Goal: Information Seeking & Learning: Compare options

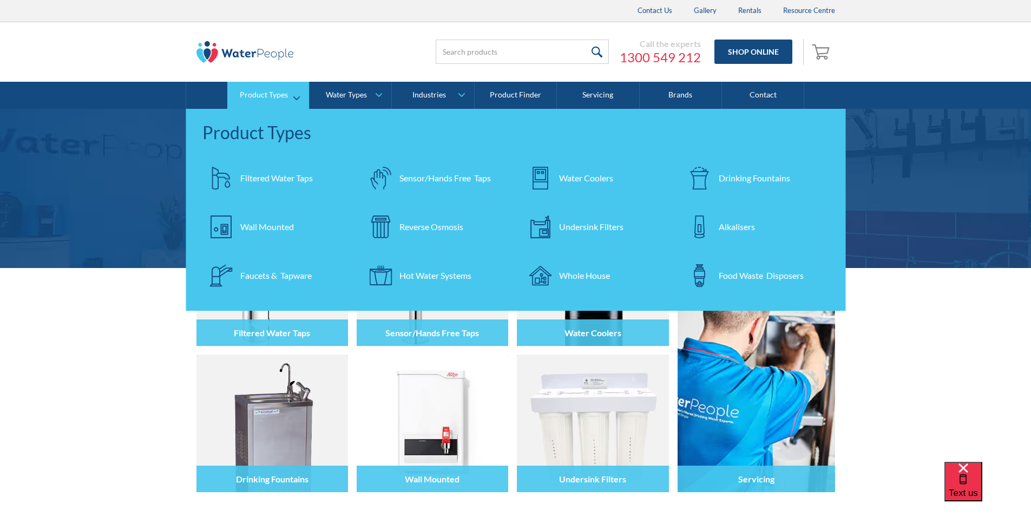
click at [273, 175] on div "Filtered Water Taps" at bounding box center [276, 178] width 73 height 13
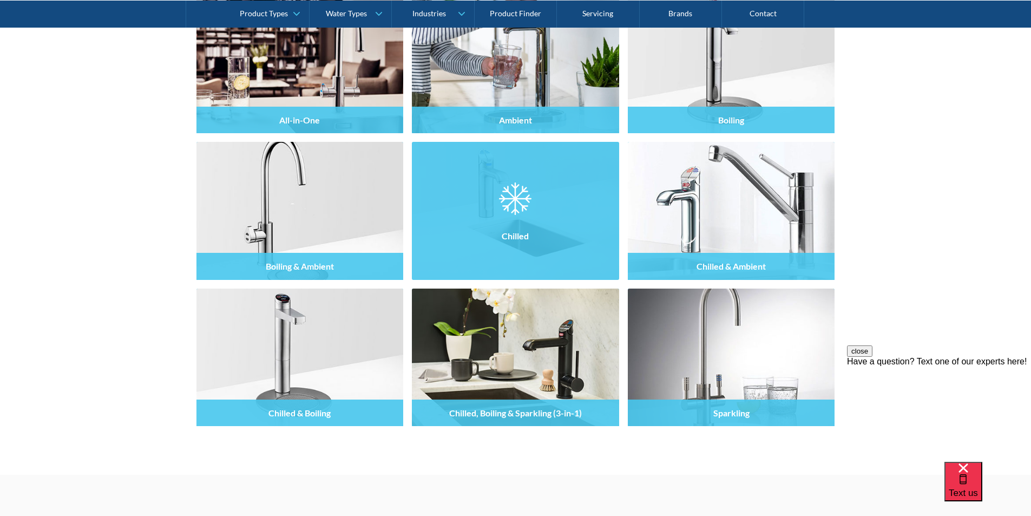
scroll to position [1029, 0]
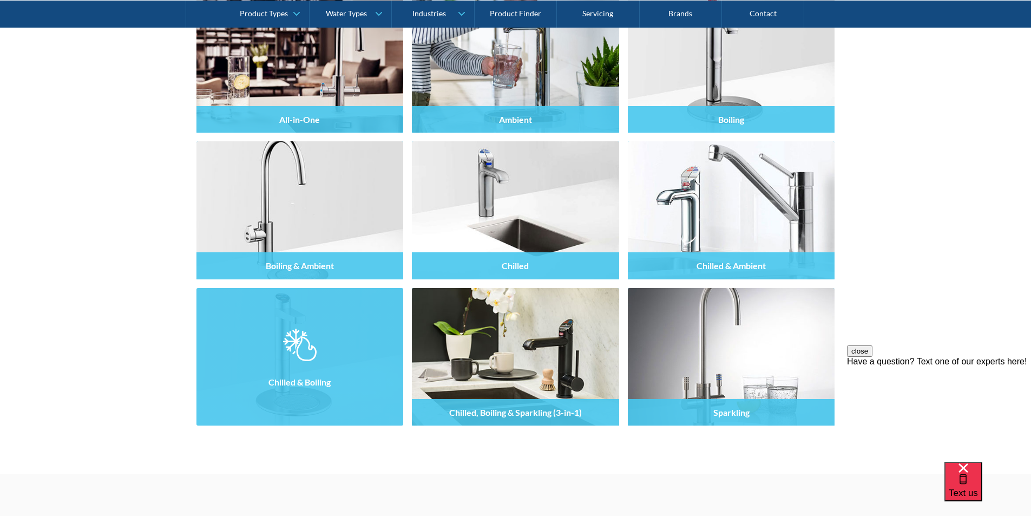
click at [303, 378] on h4 "Chilled & Boiling" at bounding box center [300, 382] width 62 height 10
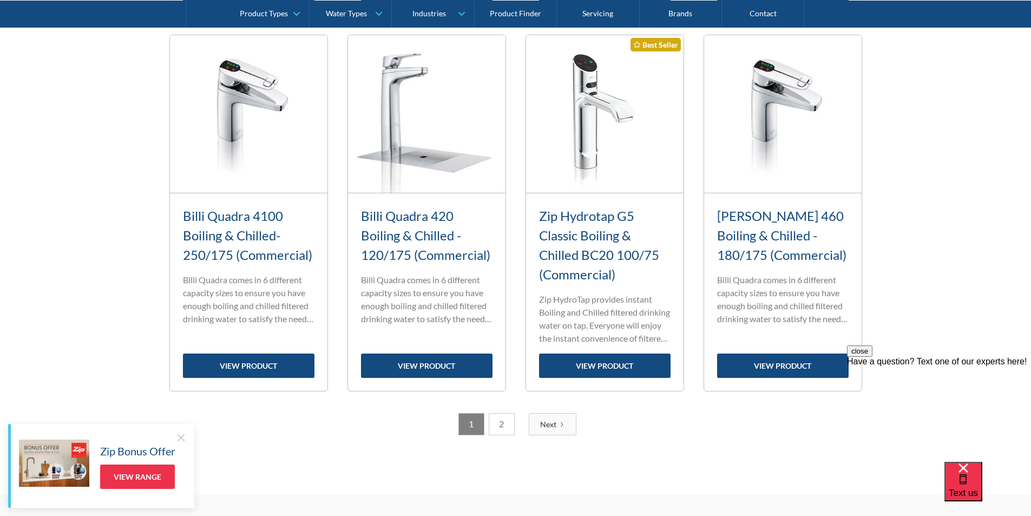
scroll to position [1354, 0]
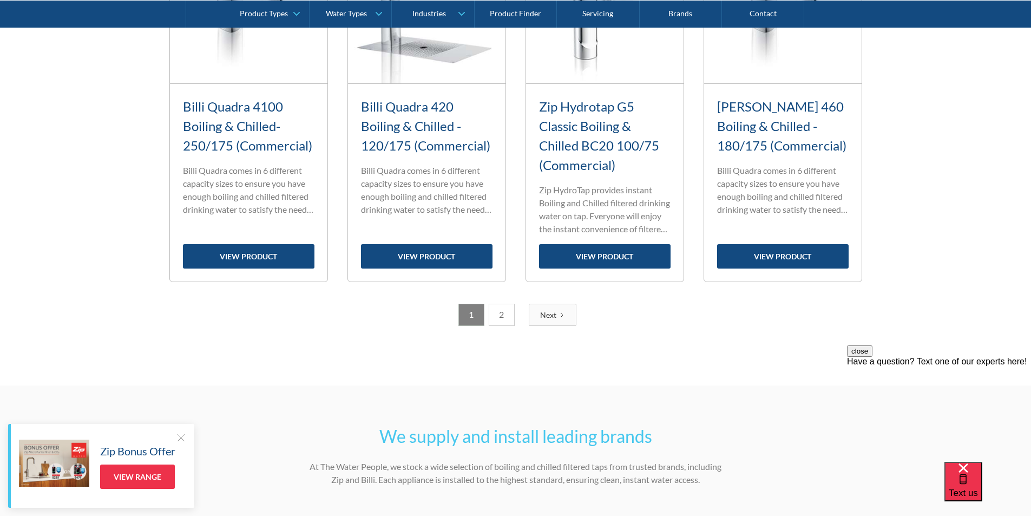
click at [502, 317] on link "2" at bounding box center [502, 315] width 26 height 22
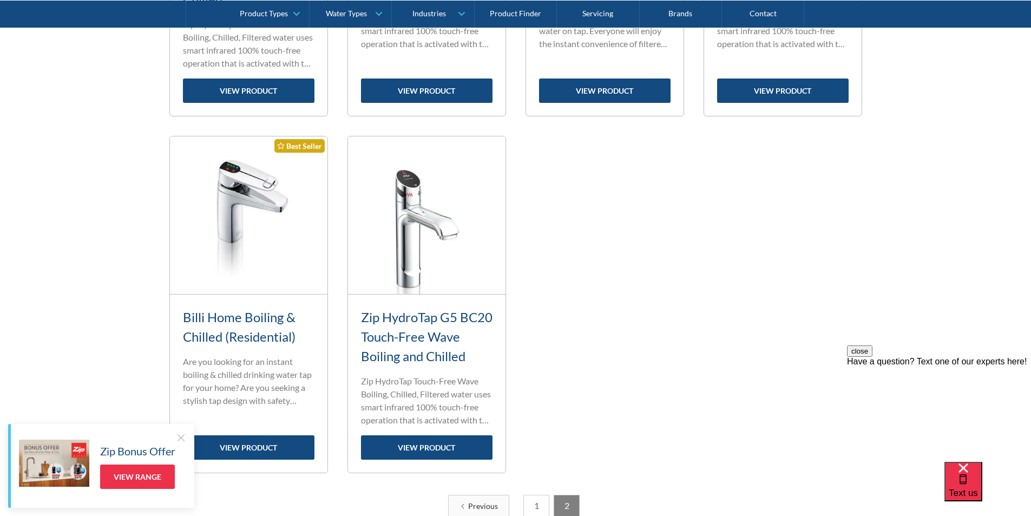
scroll to position [1143, 0]
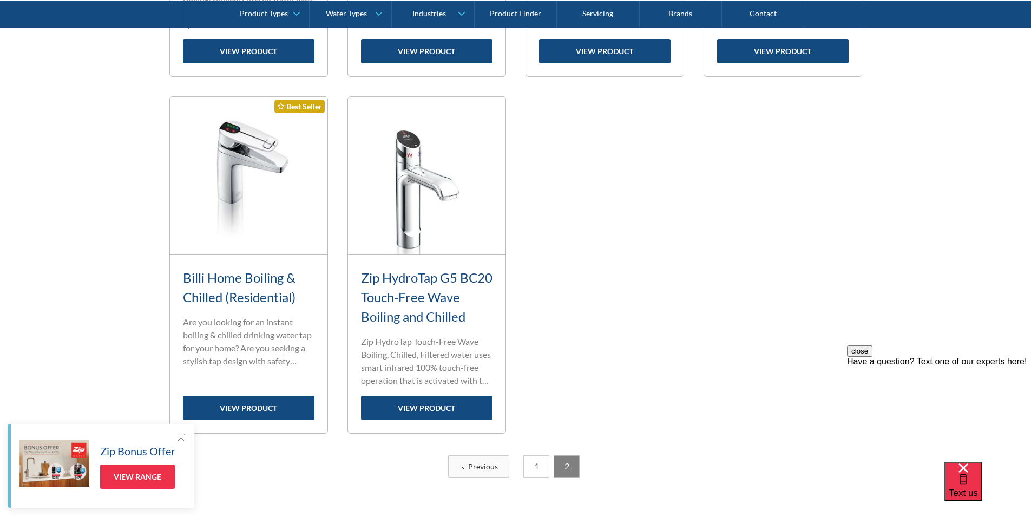
click at [238, 215] on img at bounding box center [249, 176] width 158 height 158
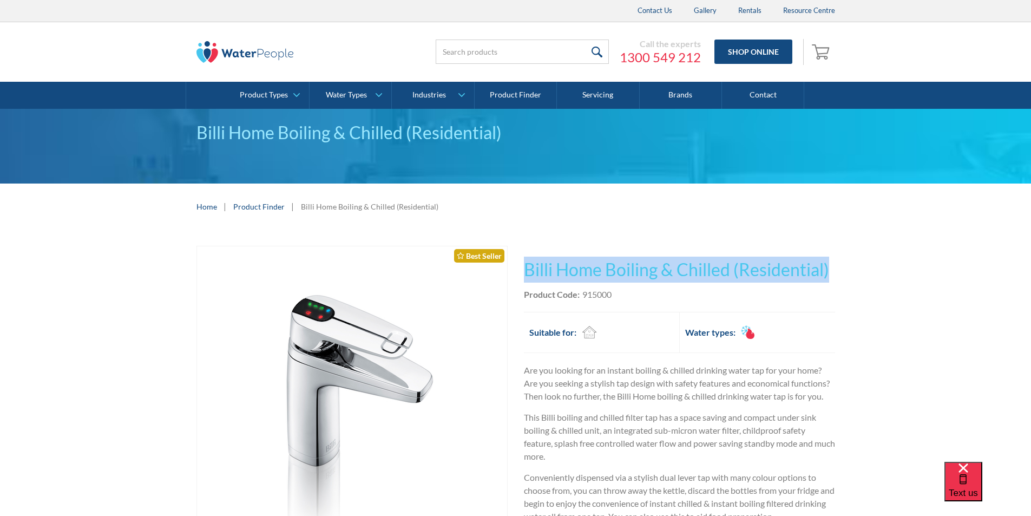
drag, startPoint x: 833, startPoint y: 269, endPoint x: 524, endPoint y: 257, distance: 309.9
click at [524, 257] on div "Play video Fits Most Brands Best Seller No items found. This tap design is incl…" at bounding box center [515, 482] width 1031 height 505
copy h1 "Billi Home Boiling & Chilled (Residential)"
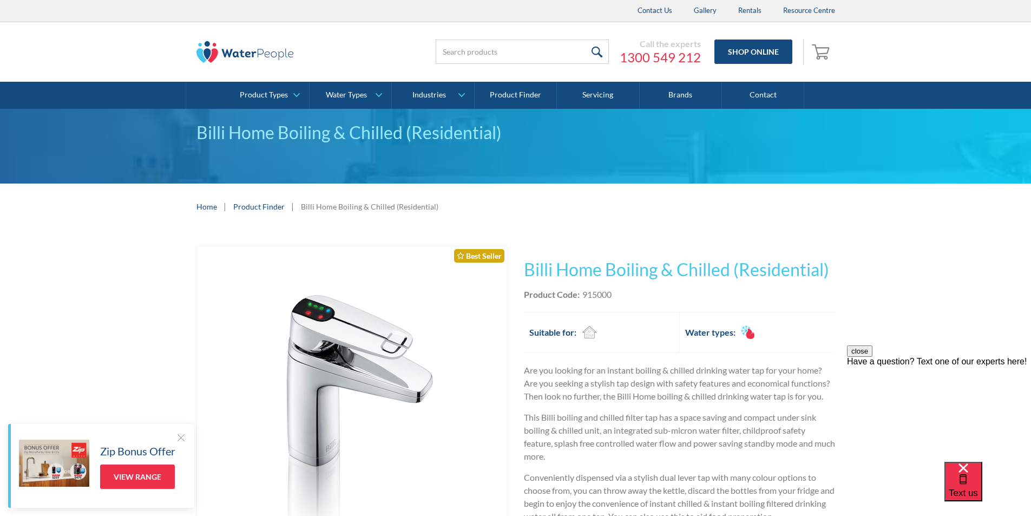
click at [619, 299] on div "Product Code: 915000" at bounding box center [679, 294] width 311 height 13
drag, startPoint x: 618, startPoint y: 291, endPoint x: 582, endPoint y: 293, distance: 35.8
click at [582, 293] on div "Product Code: 915000" at bounding box center [679, 294] width 311 height 13
copy div "915000"
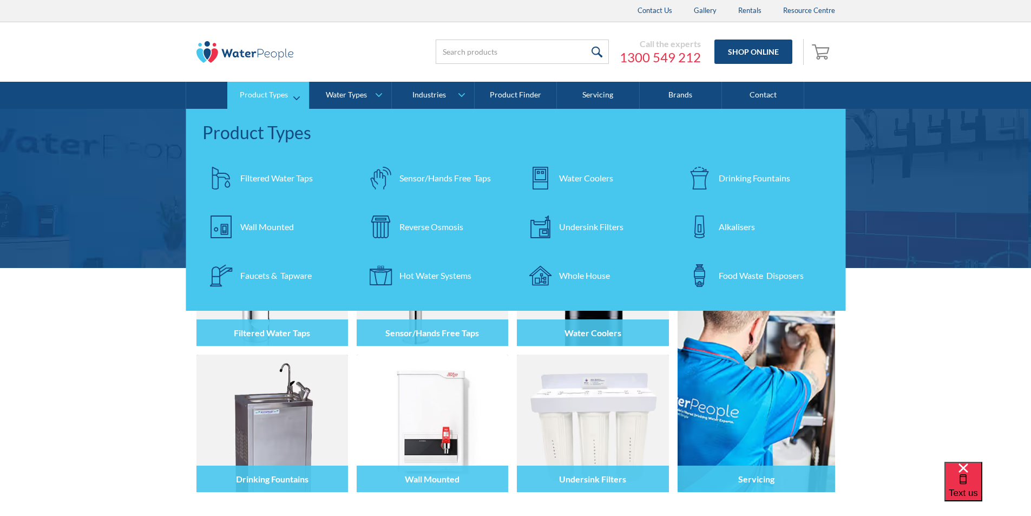
click at [277, 177] on div "Filtered Water Taps" at bounding box center [276, 178] width 73 height 13
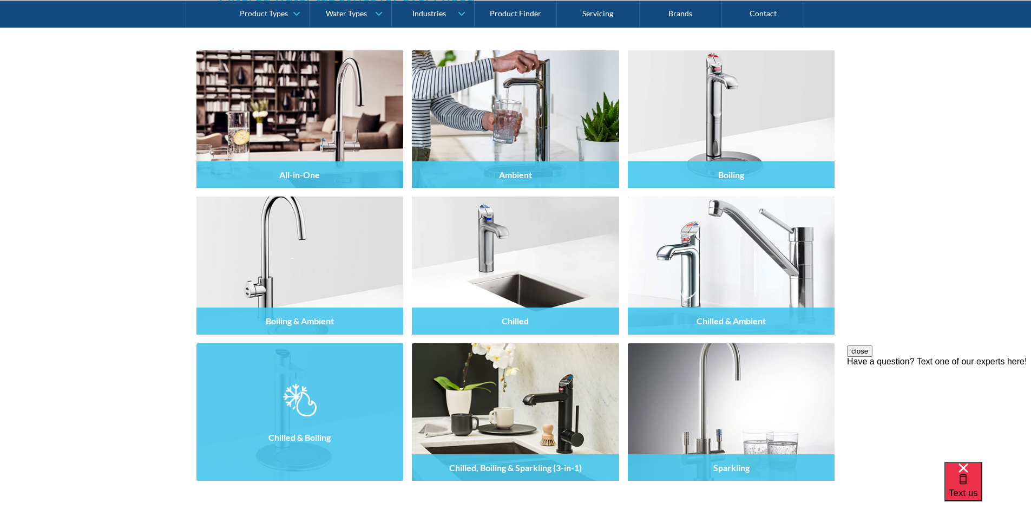
click at [323, 409] on div at bounding box center [300, 421] width 207 height 65
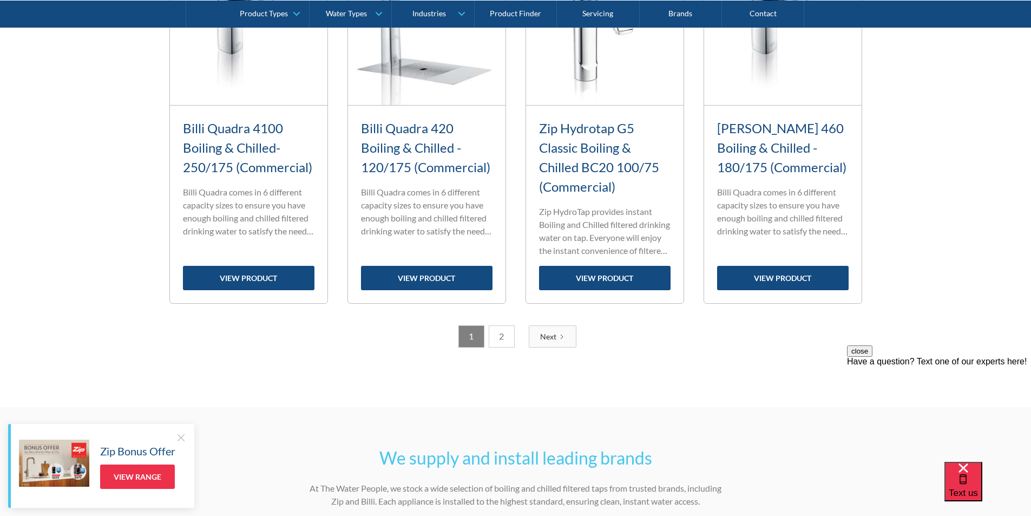
scroll to position [1354, 0]
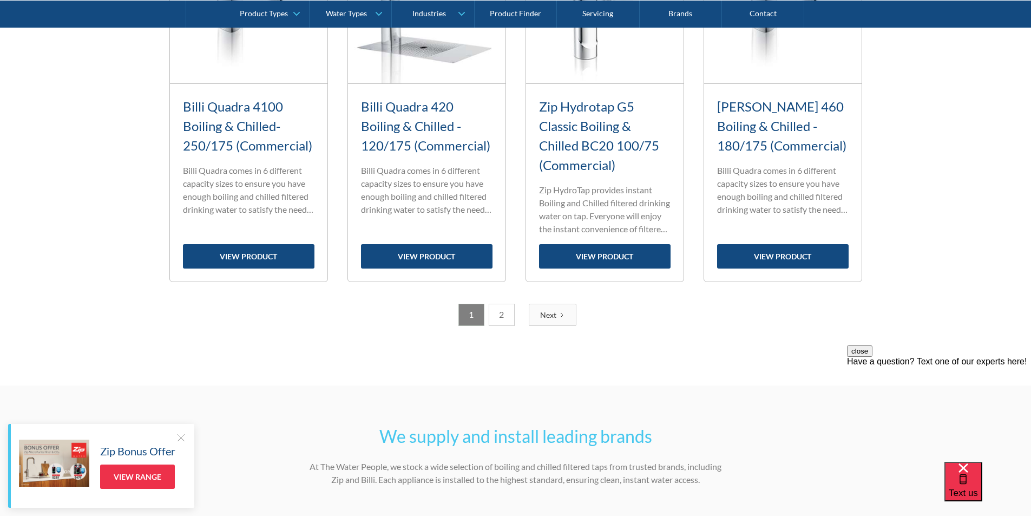
click at [506, 314] on link "2" at bounding box center [502, 315] width 26 height 22
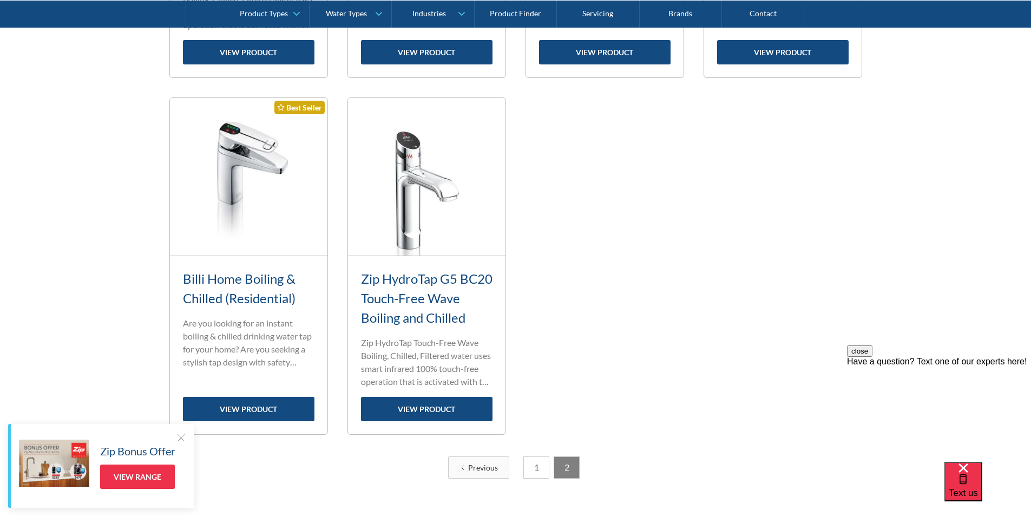
scroll to position [1143, 0]
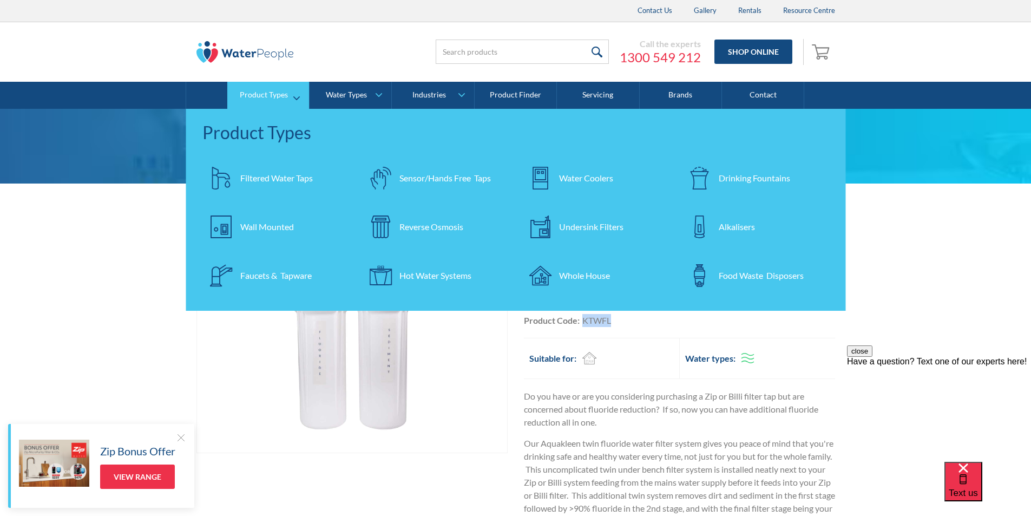
click at [276, 178] on div "Filtered Water Taps" at bounding box center [276, 178] width 73 height 13
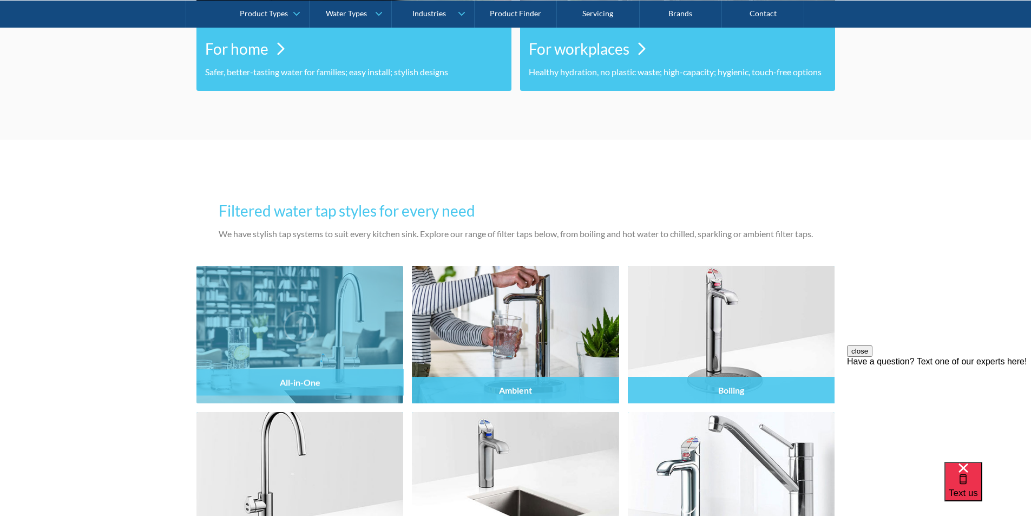
scroll to position [975, 0]
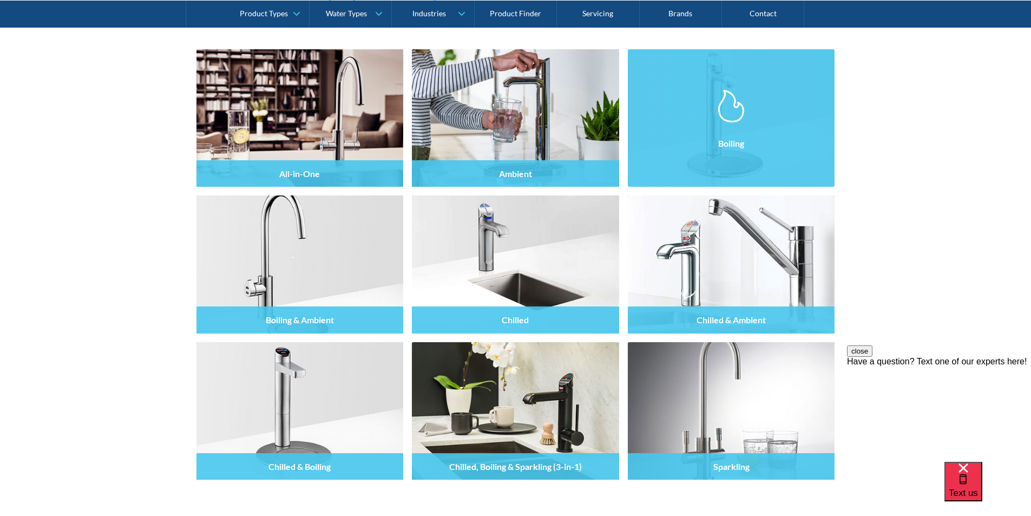
click at [728, 142] on h4 "Boiling" at bounding box center [731, 143] width 26 height 10
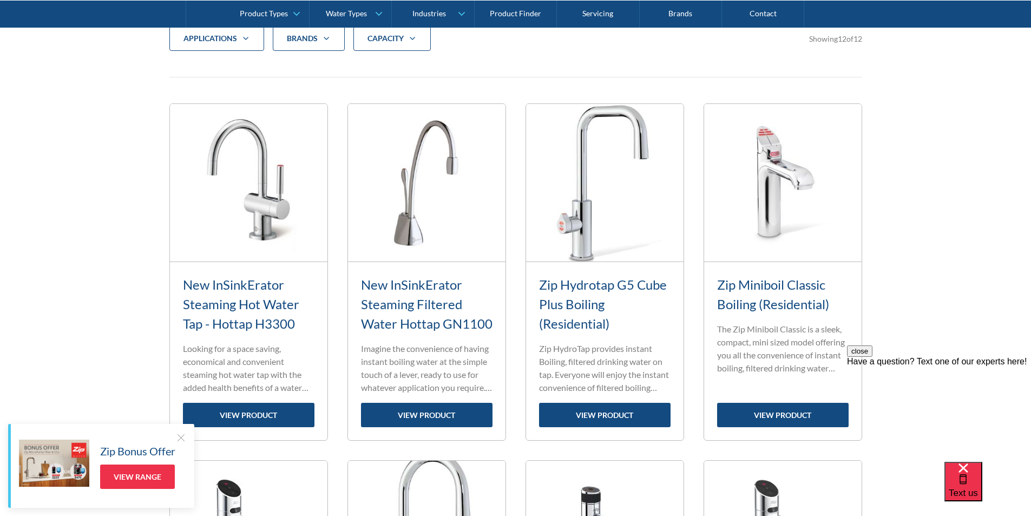
scroll to position [379, 0]
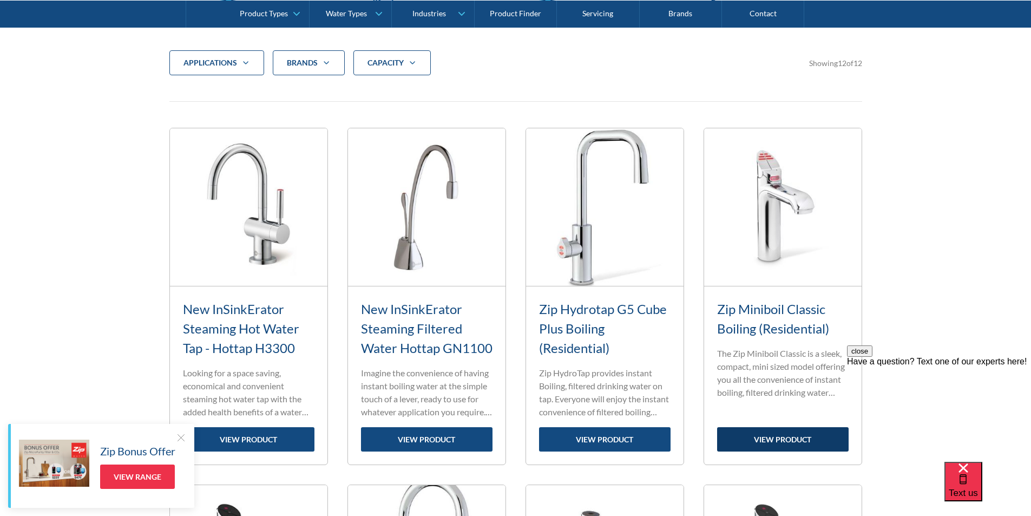
click at [767, 437] on link "view product" at bounding box center [783, 439] width 132 height 24
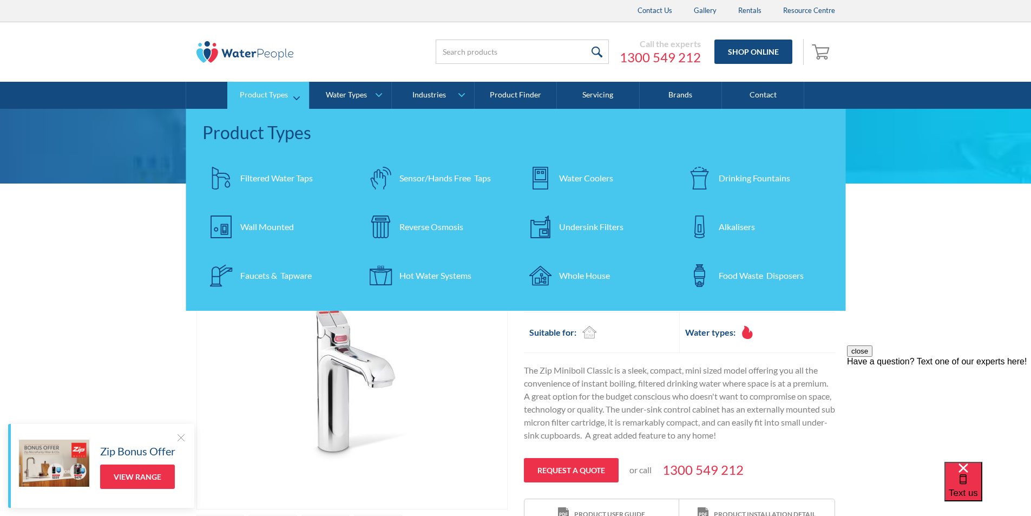
click at [270, 178] on div "Filtered Water Taps" at bounding box center [276, 178] width 73 height 13
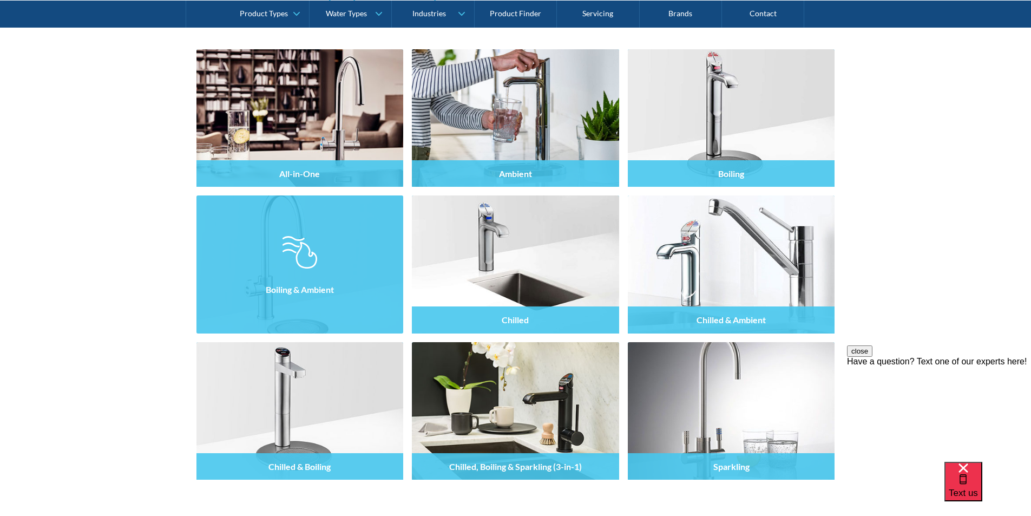
click at [329, 256] on div at bounding box center [300, 273] width 207 height 65
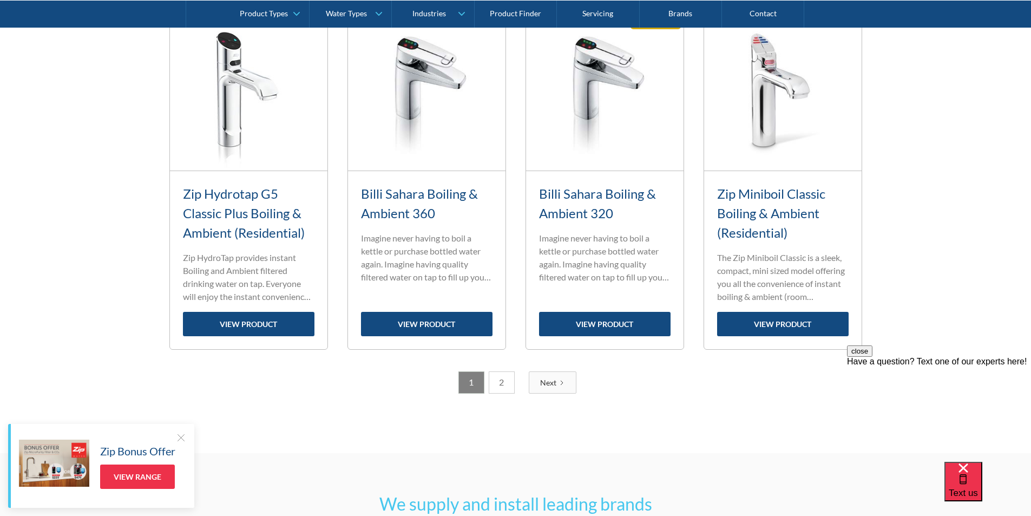
scroll to position [1299, 0]
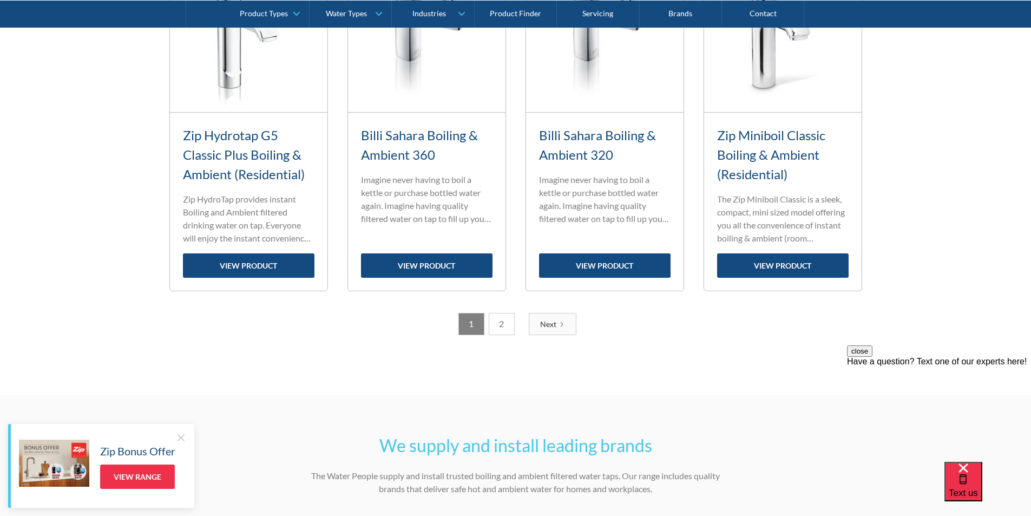
click at [501, 330] on link "2" at bounding box center [502, 324] width 26 height 22
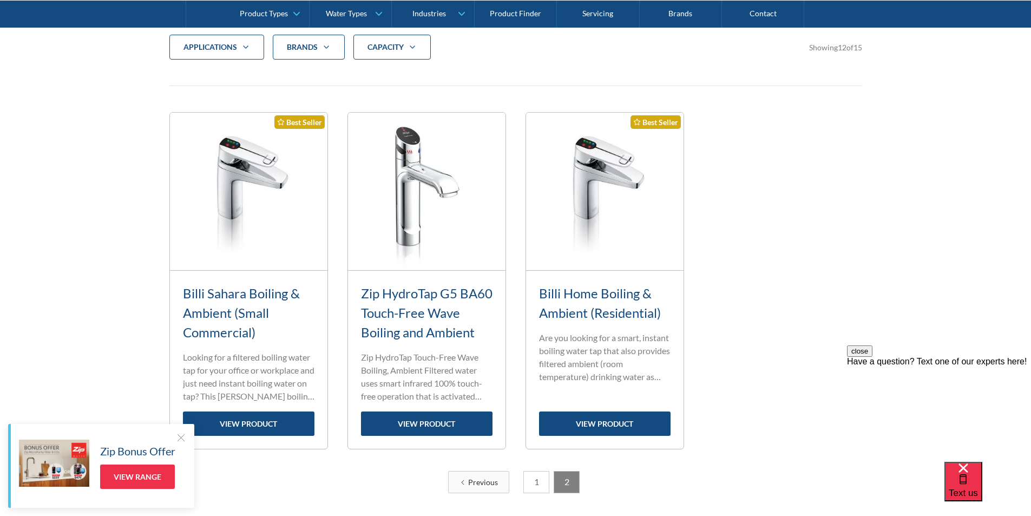
scroll to position [398, 0]
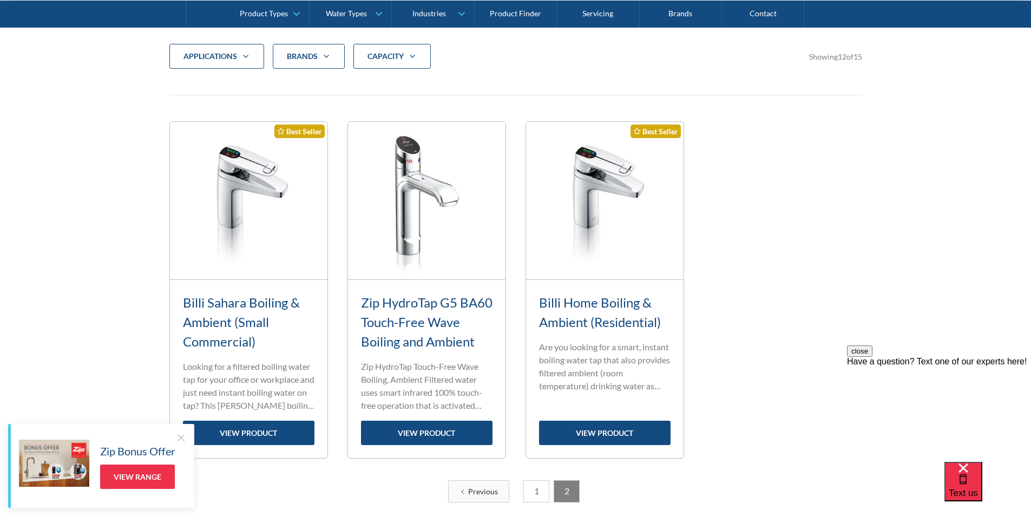
click at [583, 300] on link "Billi Home Boiling & Ambient (Residential)" at bounding box center [600, 312] width 122 height 35
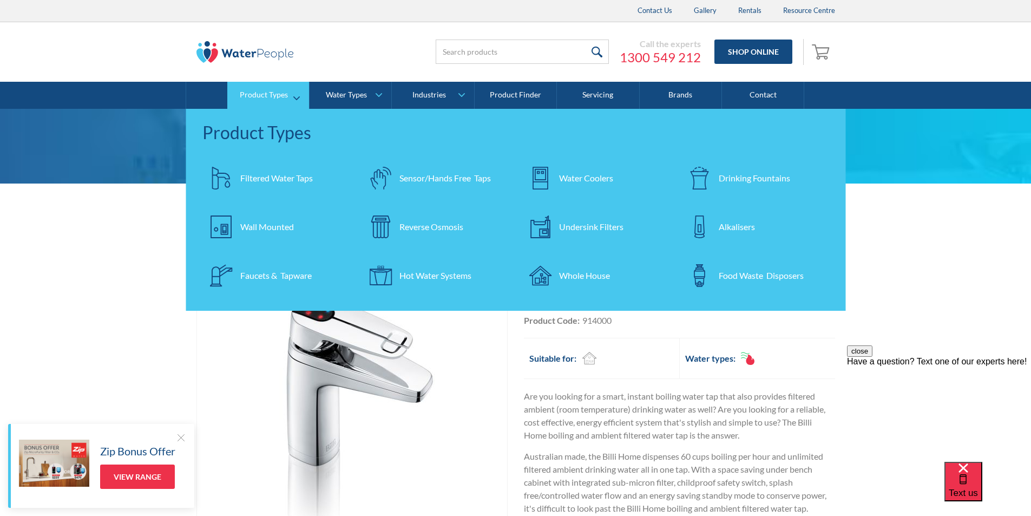
click at [268, 172] on div "Filtered Water Taps" at bounding box center [276, 178] width 73 height 13
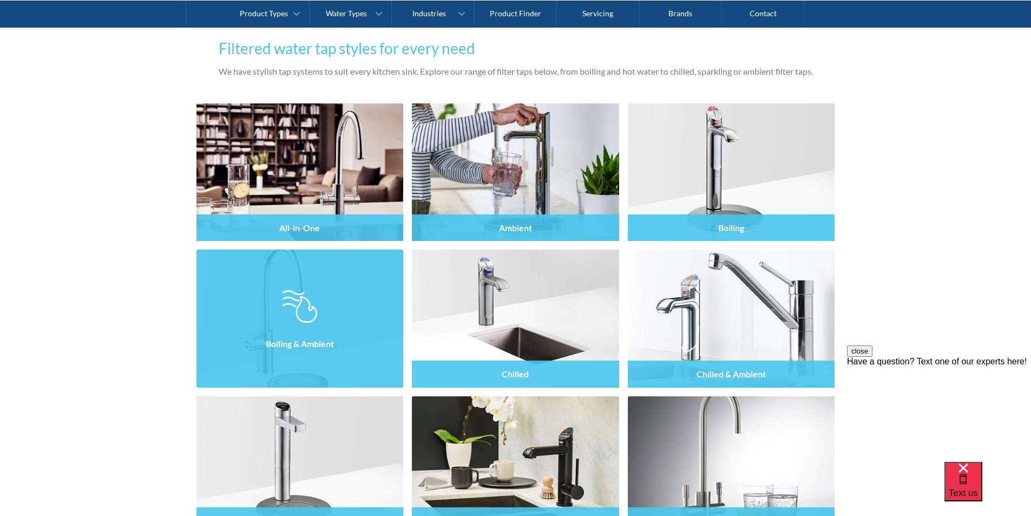
click at [329, 311] on div at bounding box center [300, 328] width 207 height 65
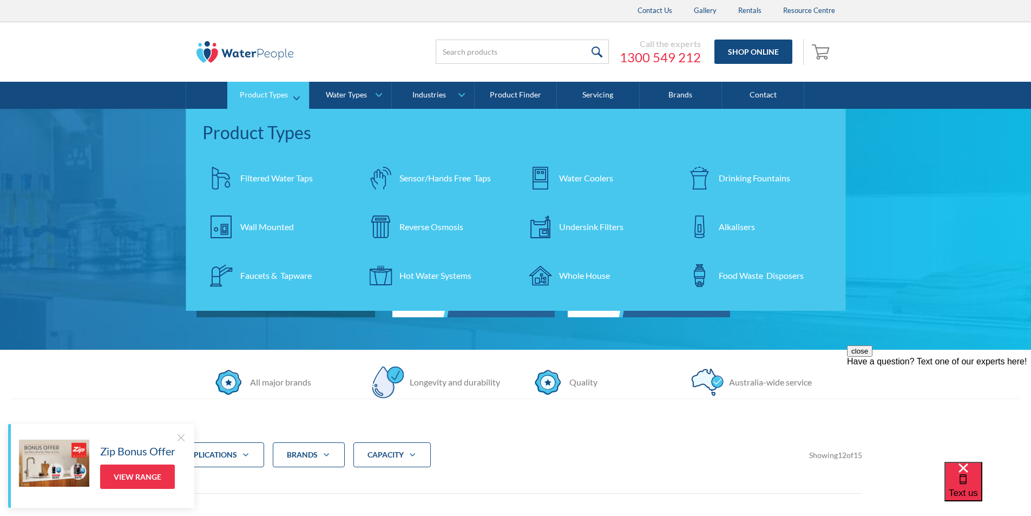
click at [274, 178] on div "Filtered Water Taps" at bounding box center [276, 178] width 73 height 13
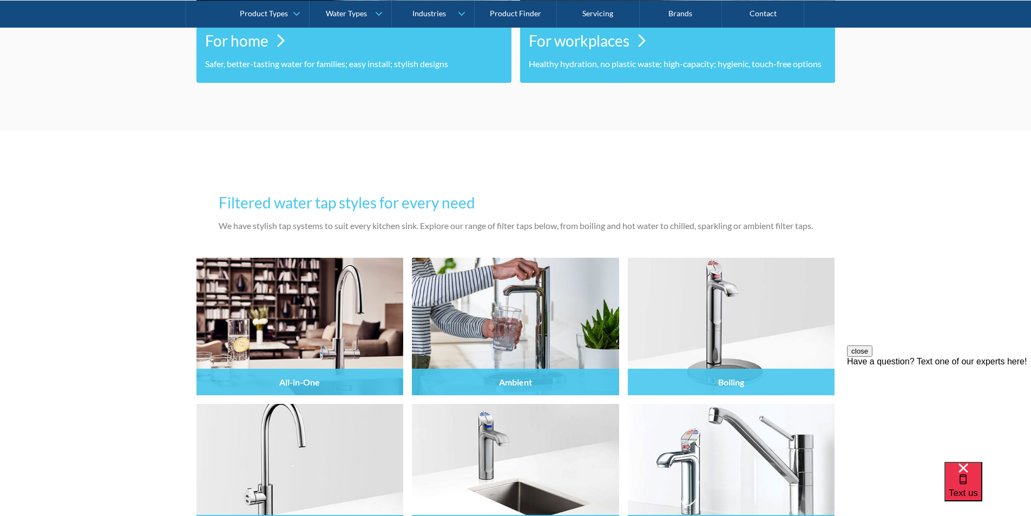
scroll to position [920, 0]
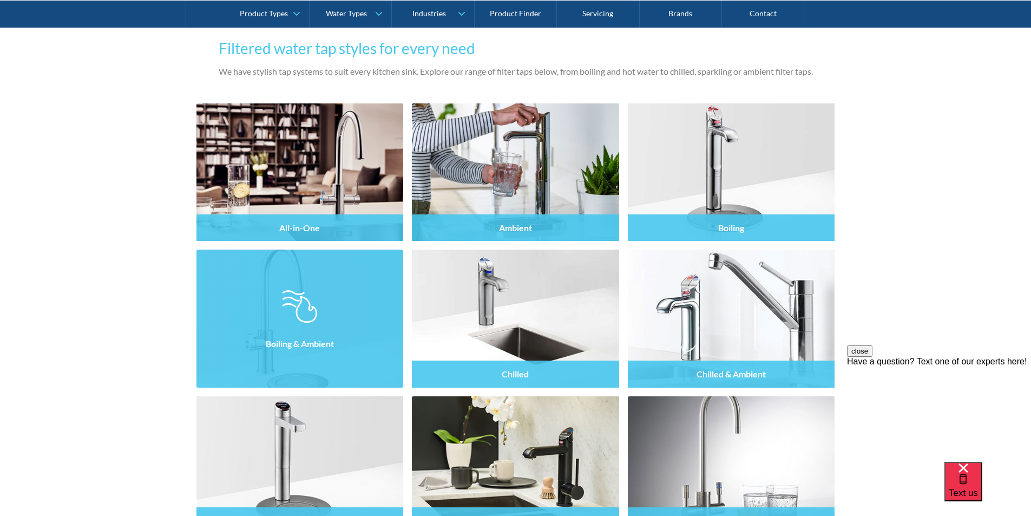
click at [325, 312] on div at bounding box center [300, 328] width 207 height 65
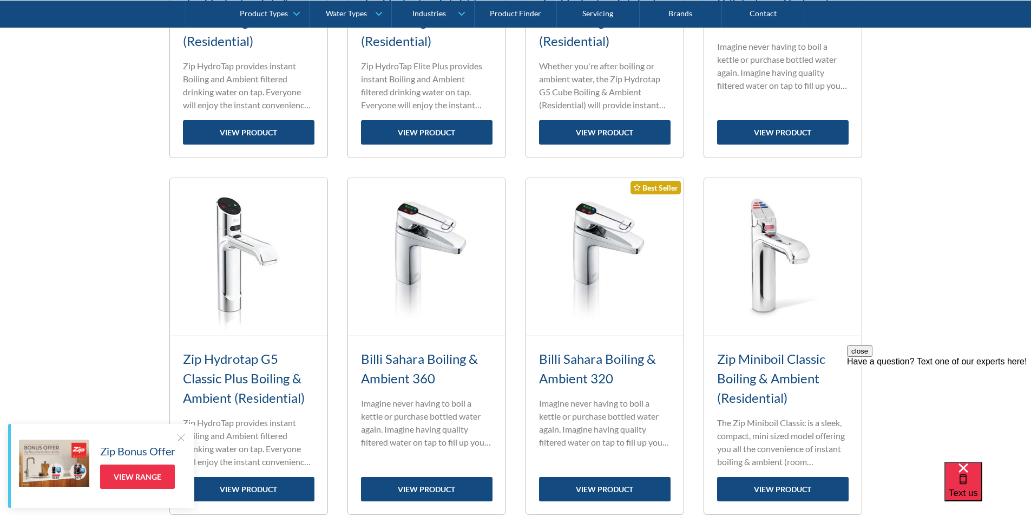
scroll to position [1137, 0]
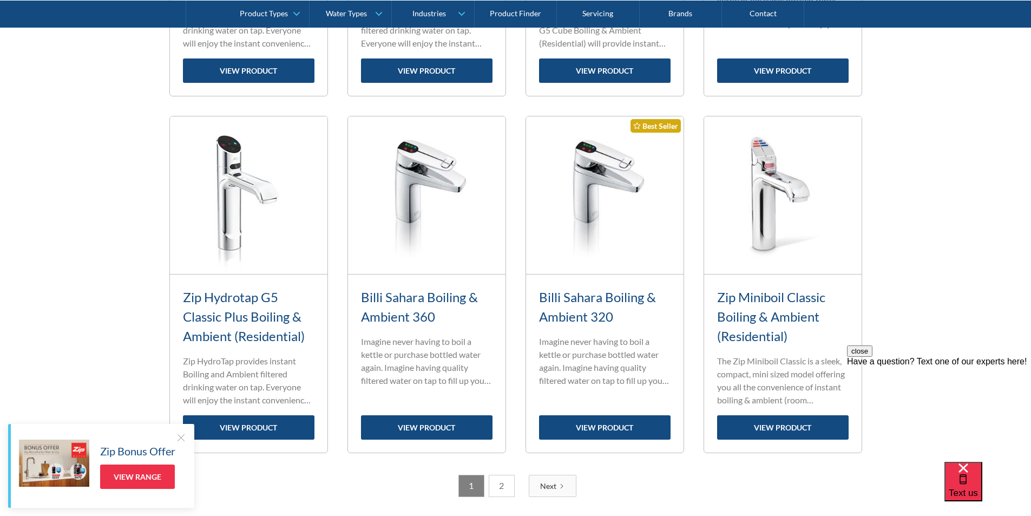
click at [499, 491] on link "2" at bounding box center [502, 486] width 26 height 22
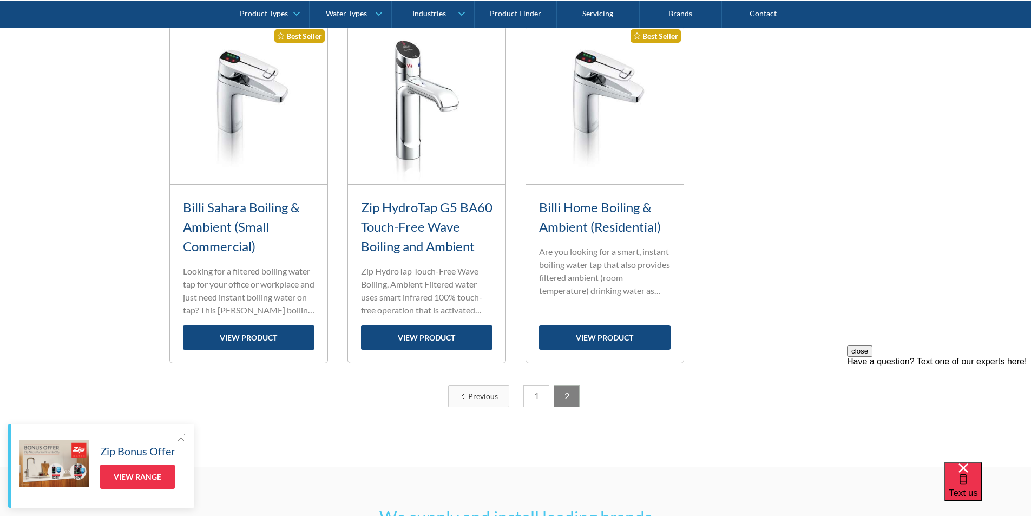
scroll to position [507, 0]
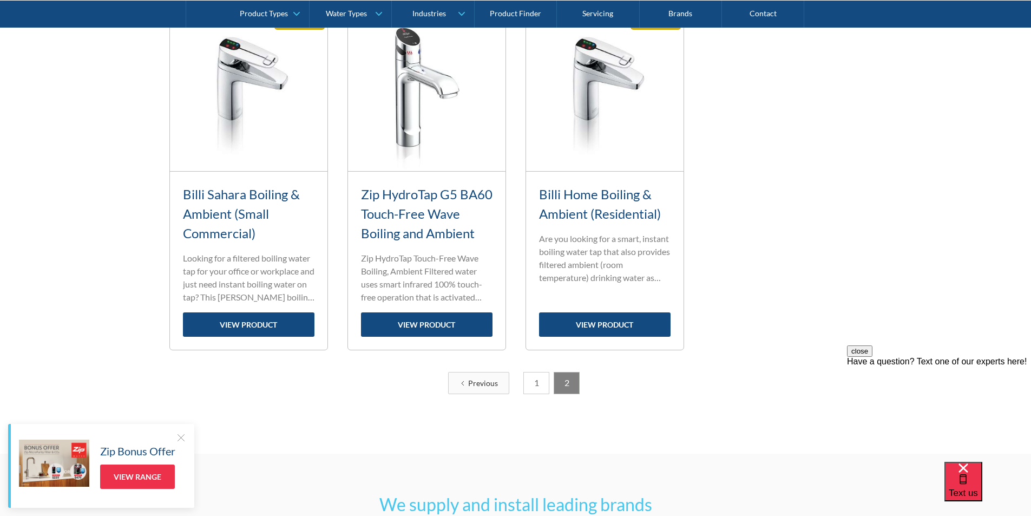
click at [533, 385] on link "1" at bounding box center [537, 383] width 26 height 22
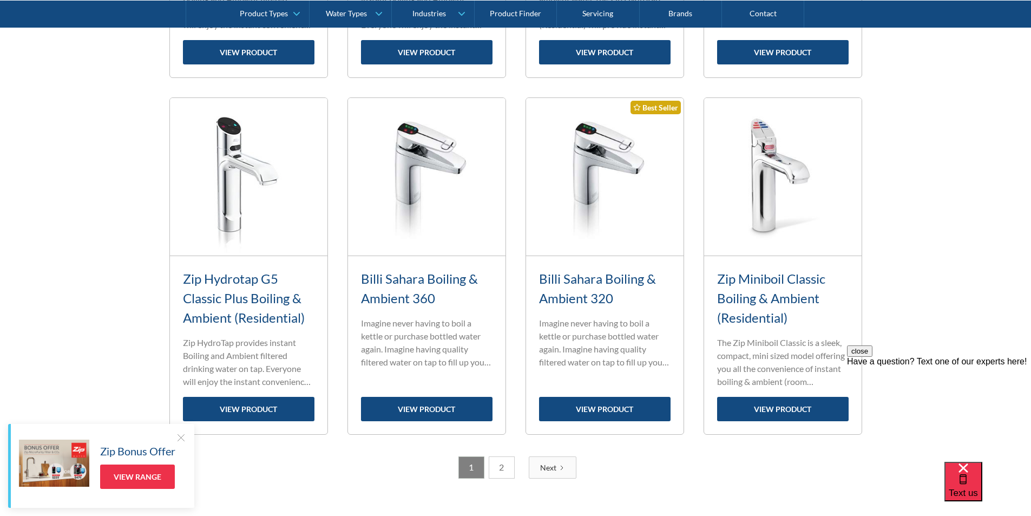
scroll to position [1156, 0]
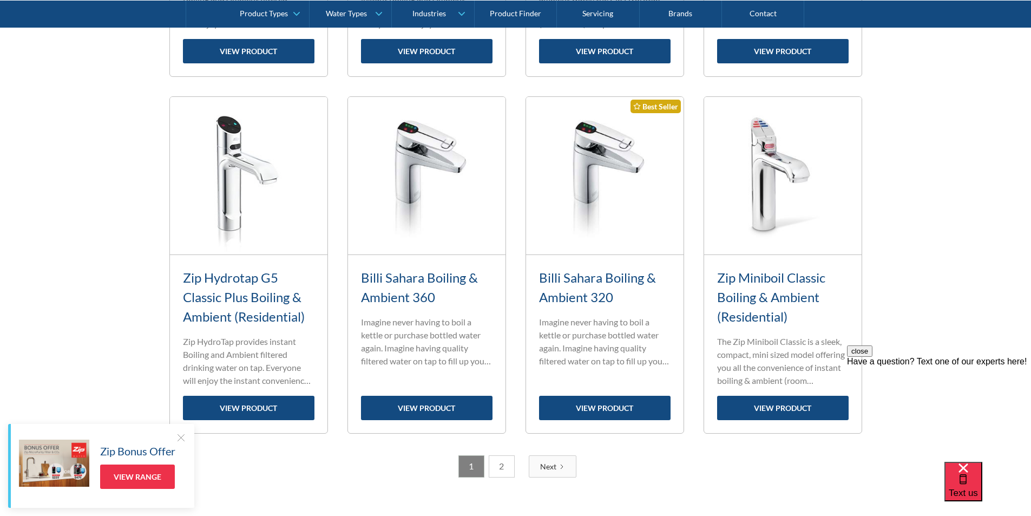
click at [252, 298] on link "Zip Hydrotap G5 Classic Plus Boiling & Ambient (Residential)" at bounding box center [244, 297] width 122 height 55
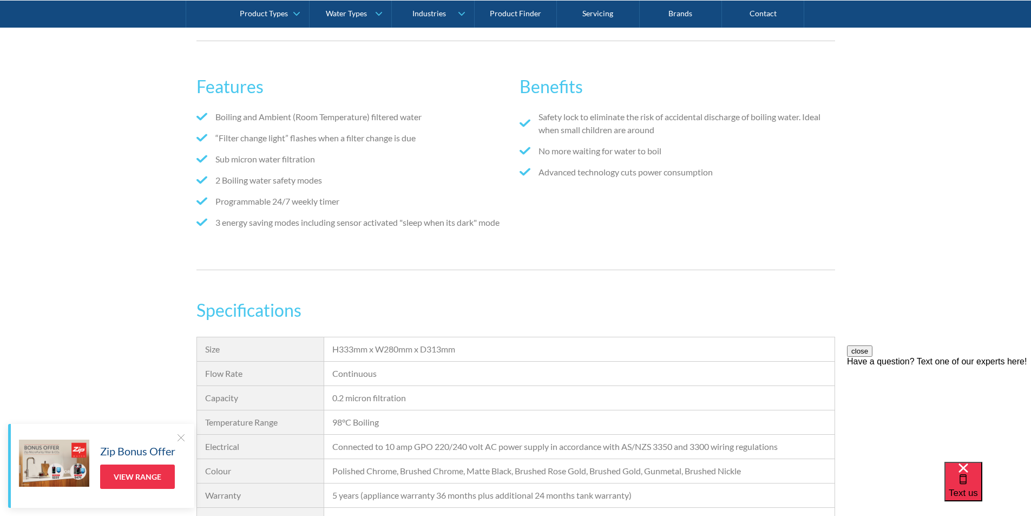
scroll to position [596, 0]
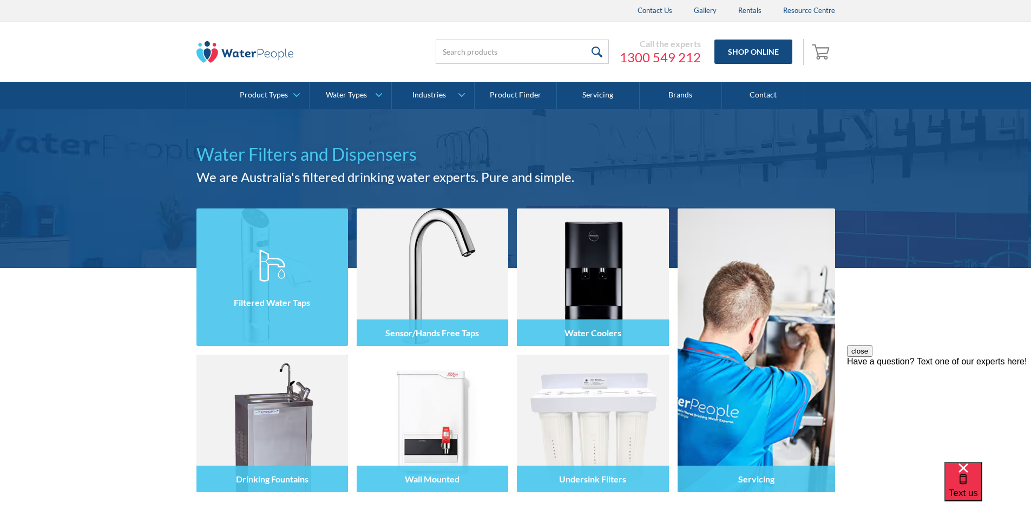
click at [269, 293] on div "Filtered Water Taps" at bounding box center [273, 302] width 152 height 27
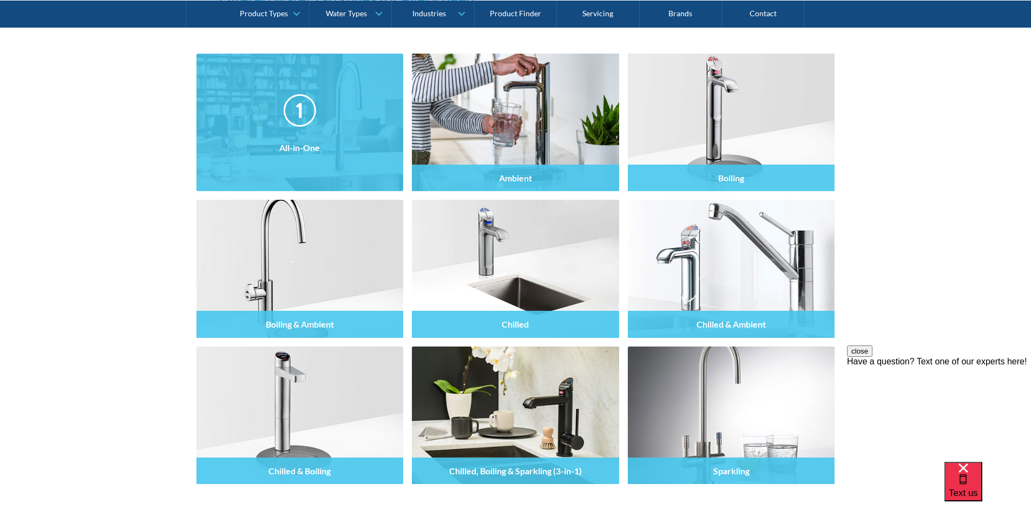
scroll to position [975, 0]
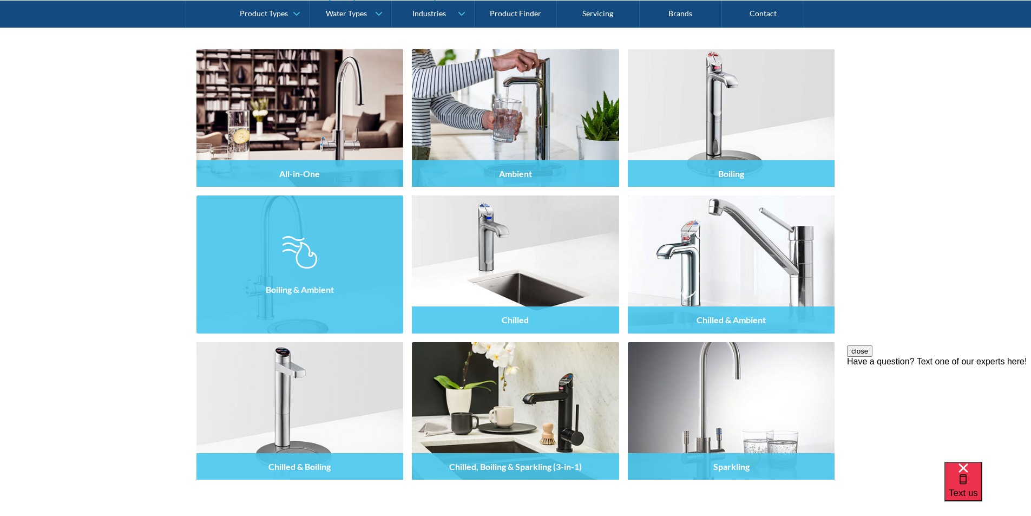
click at [304, 267] on img at bounding box center [300, 252] width 35 height 32
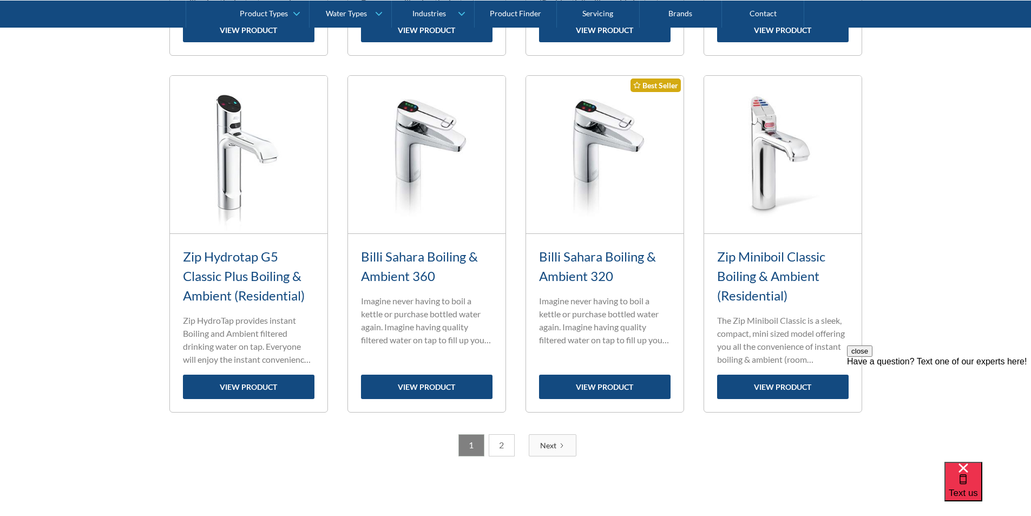
scroll to position [1191, 0]
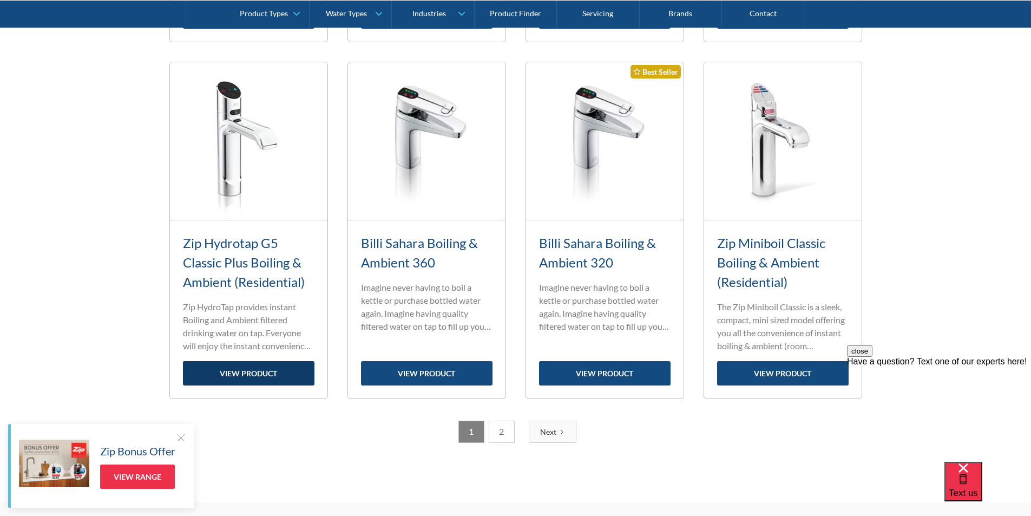
click at [258, 372] on link "view product" at bounding box center [249, 373] width 132 height 24
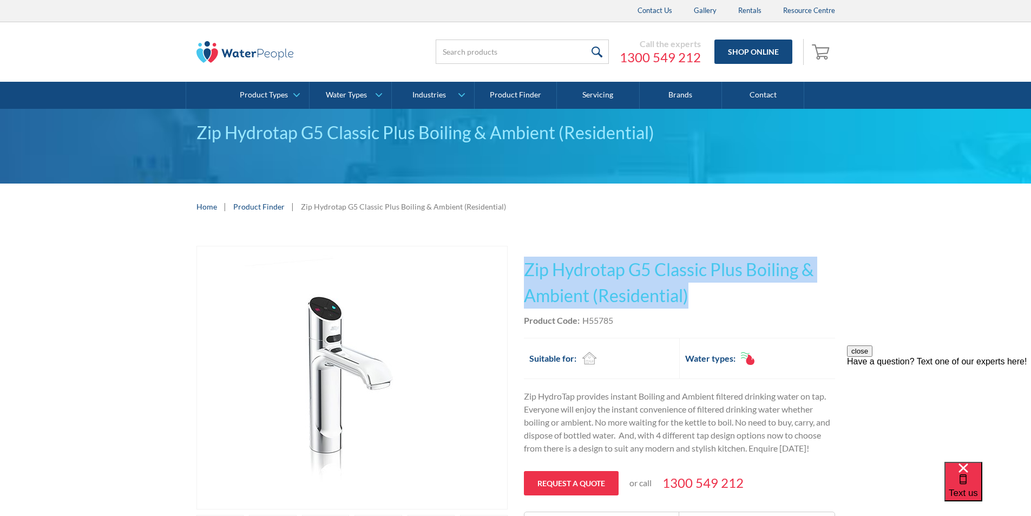
drag, startPoint x: 694, startPoint y: 296, endPoint x: 527, endPoint y: 257, distance: 170.6
click at [526, 254] on div "This tap design is included in our standard range tap options when you purchase…" at bounding box center [679, 395] width 311 height 298
copy h1 "Zip Hydrotap G5 Classic Plus Boiling & Ambient (Residential)"
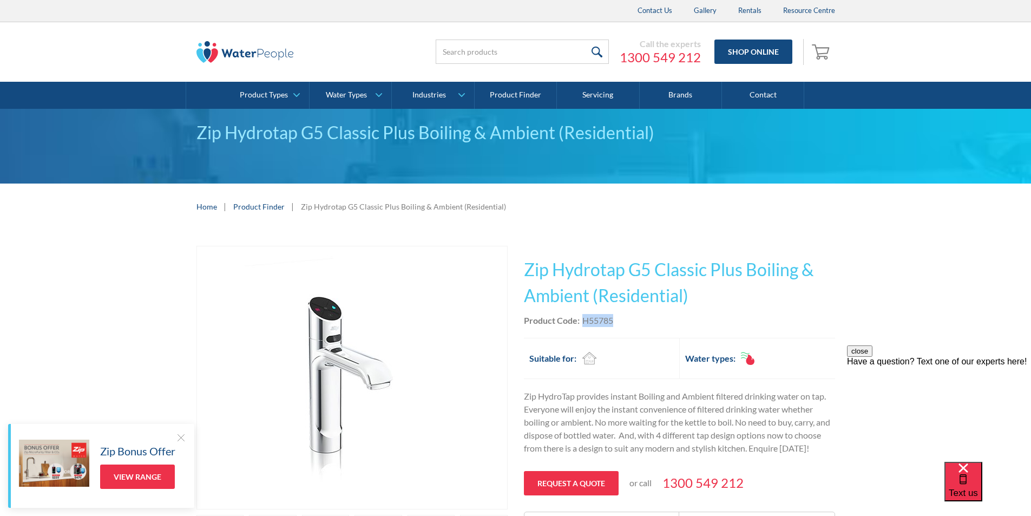
drag, startPoint x: 616, startPoint y: 319, endPoint x: 581, endPoint y: 319, distance: 34.7
click at [581, 318] on div "Product Code: H55785" at bounding box center [679, 320] width 311 height 13
copy div "H55785"
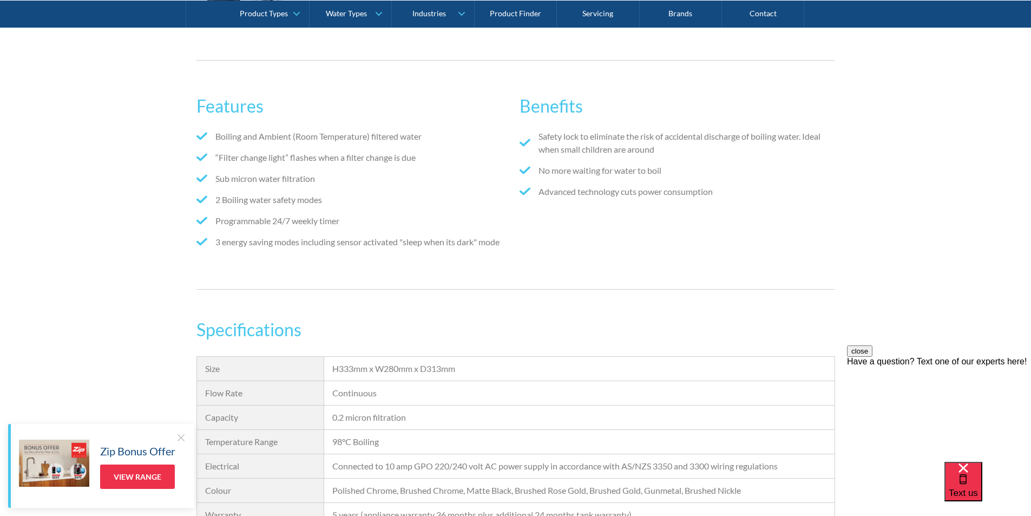
scroll to position [812, 0]
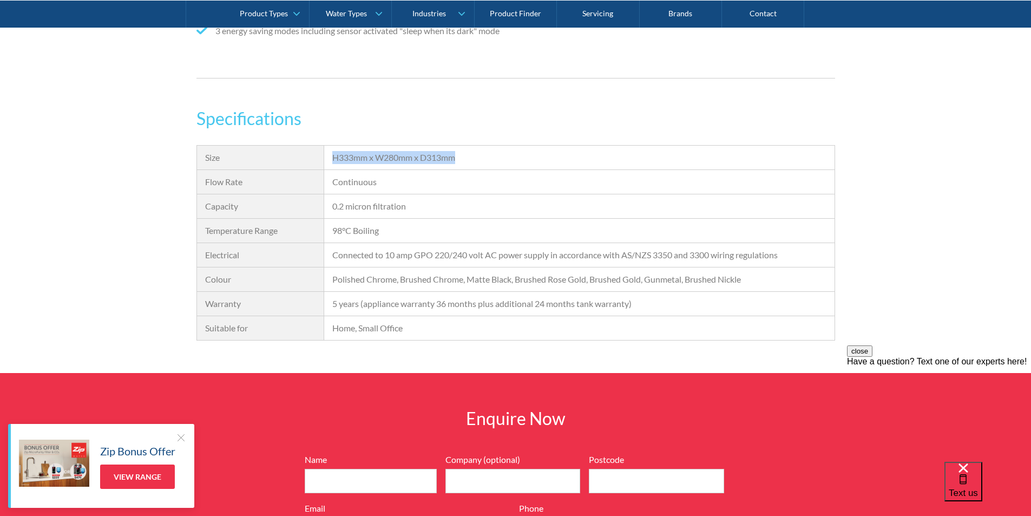
drag, startPoint x: 460, startPoint y: 153, endPoint x: 337, endPoint y: 157, distance: 123.0
click at [330, 156] on div "H333mm x W280mm x D313mm" at bounding box center [579, 158] width 510 height 24
copy div "H333mm x W280mm x D313mm"
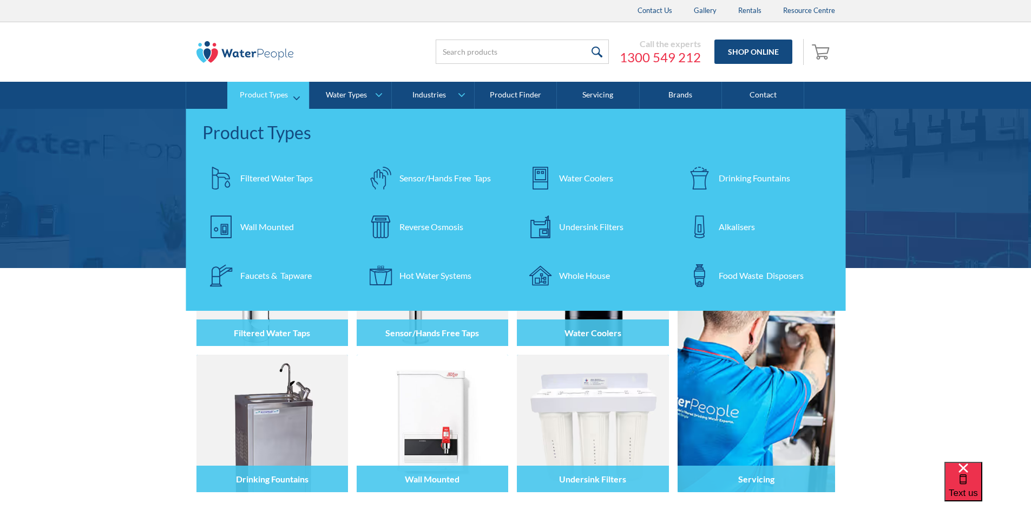
click at [284, 174] on div "Filtered Water Taps" at bounding box center [276, 178] width 73 height 13
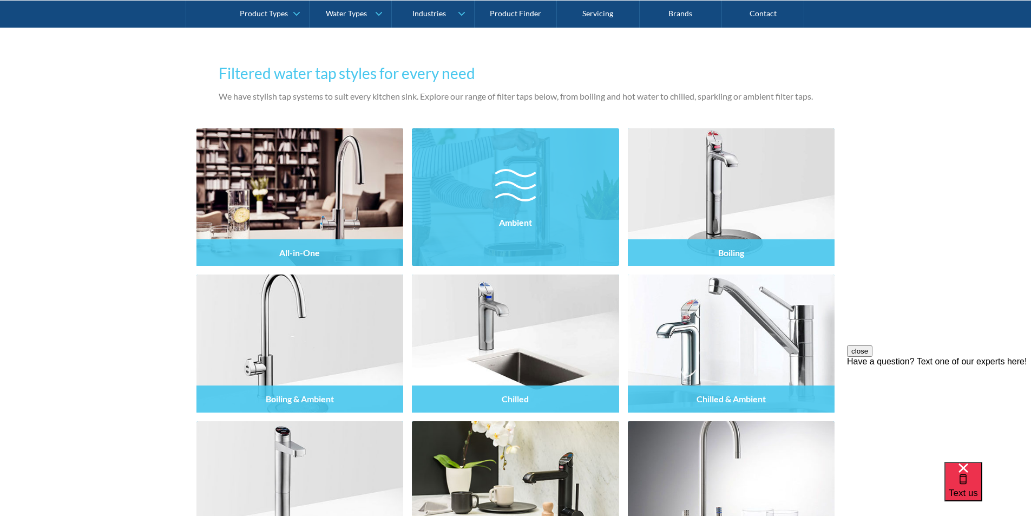
scroll to position [920, 0]
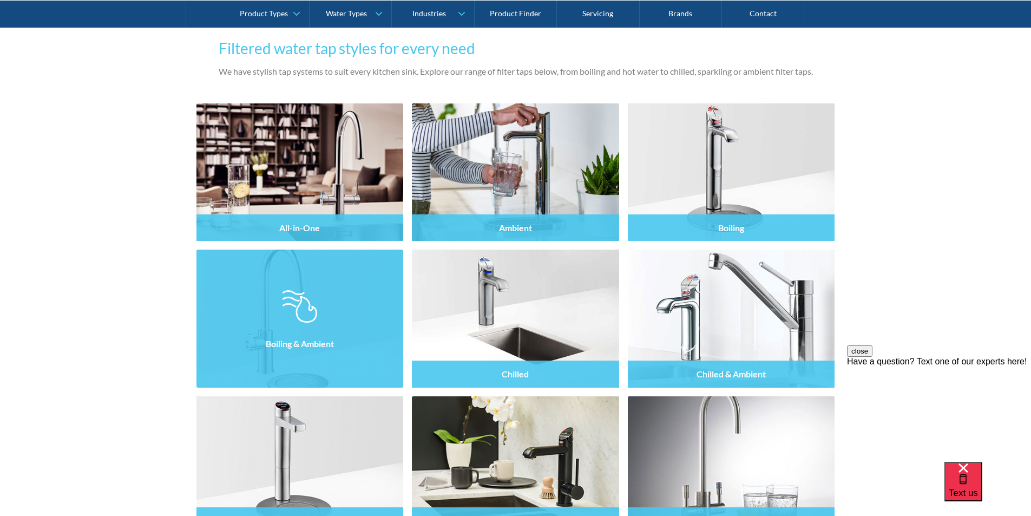
click at [293, 324] on div at bounding box center [300, 328] width 207 height 65
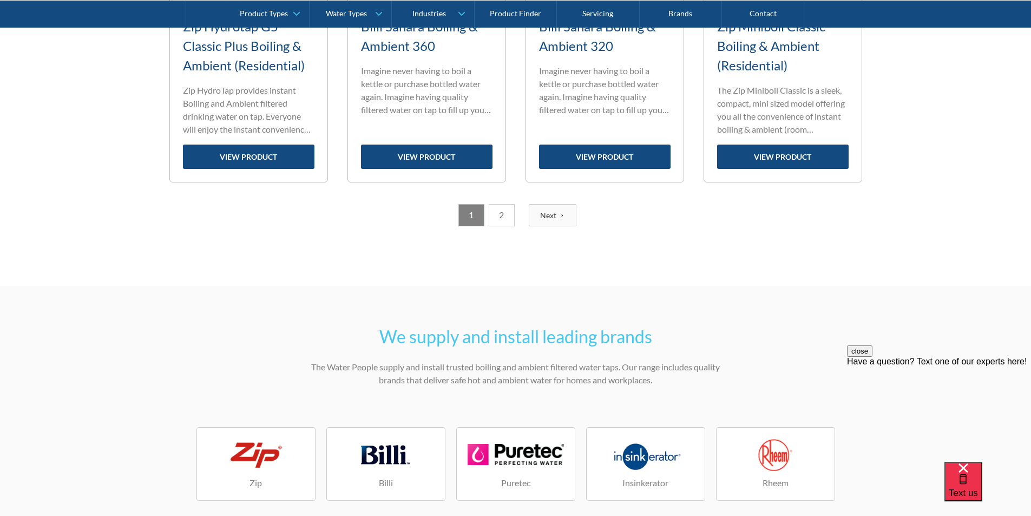
click at [499, 217] on link "2" at bounding box center [502, 215] width 26 height 22
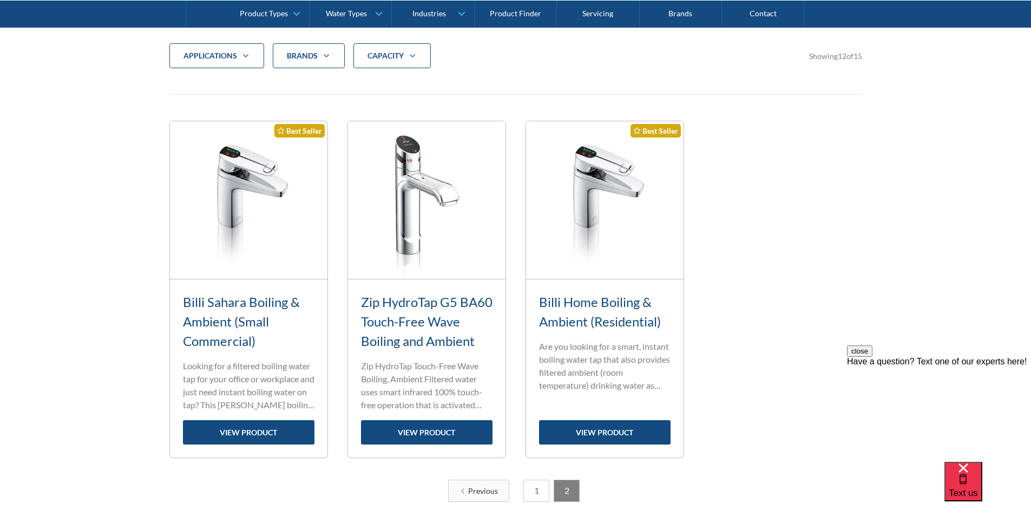
scroll to position [398, 0]
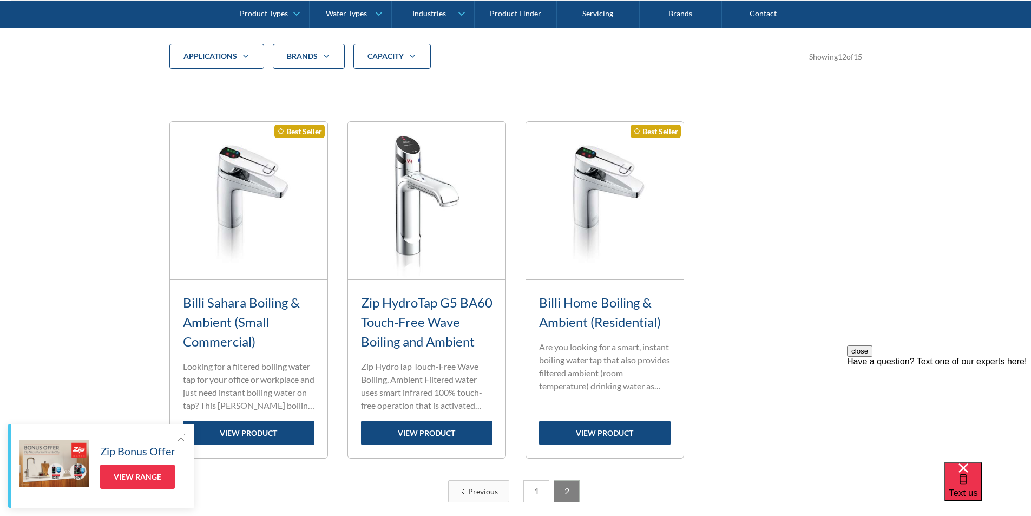
click at [591, 304] on link "Billi Home Boiling & Ambient (Residential)" at bounding box center [600, 312] width 122 height 35
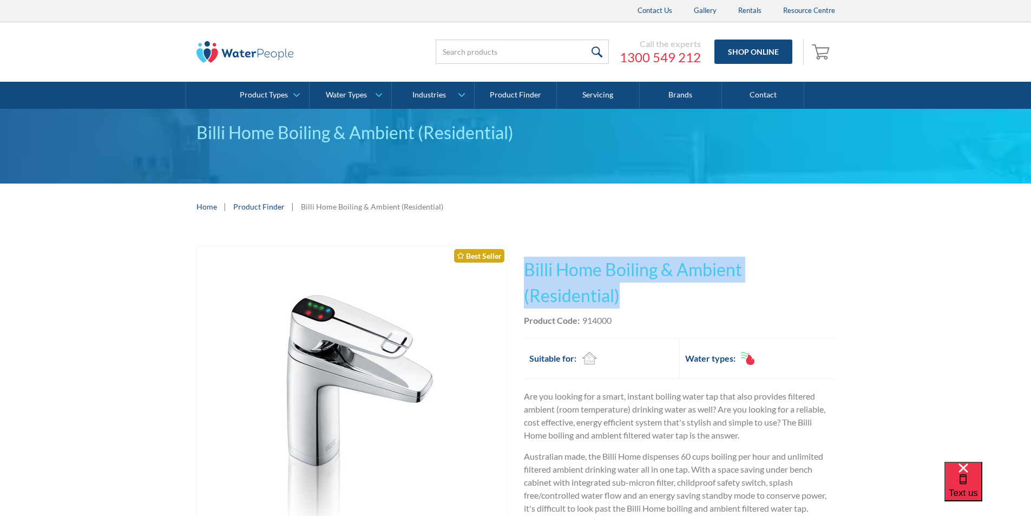
drag, startPoint x: 626, startPoint y: 296, endPoint x: 516, endPoint y: 267, distance: 113.6
click at [516, 267] on div "Play video Fits Most Brands Best Seller No items found. This tap design is incl…" at bounding box center [516, 482] width 639 height 472
copy h1 "Billi Home Boiling & Ambient (Residential)"
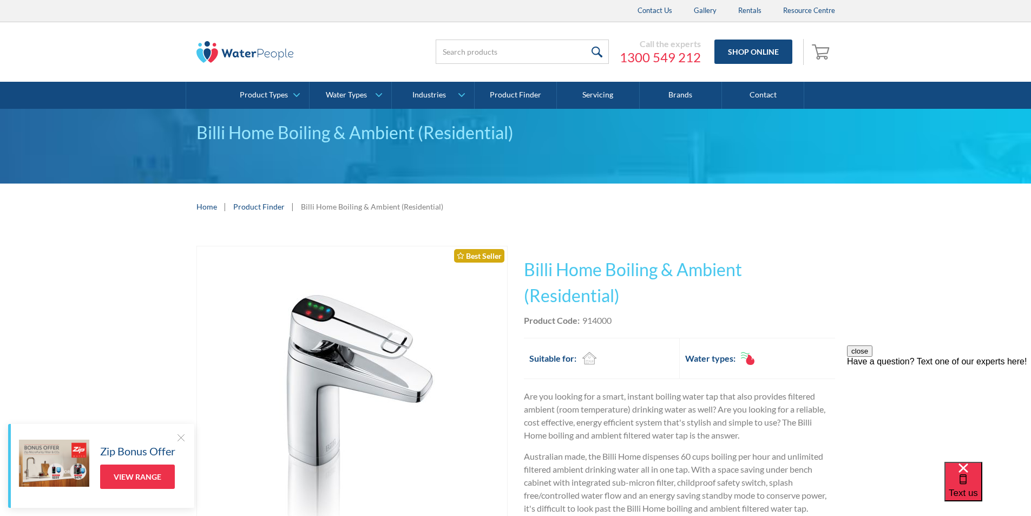
click at [638, 323] on div "Product Code: 914000" at bounding box center [679, 320] width 311 height 13
drag, startPoint x: 619, startPoint y: 318, endPoint x: 587, endPoint y: 317, distance: 32.5
click at [583, 319] on div "Product Code: 914000" at bounding box center [679, 320] width 311 height 13
copy div "914000"
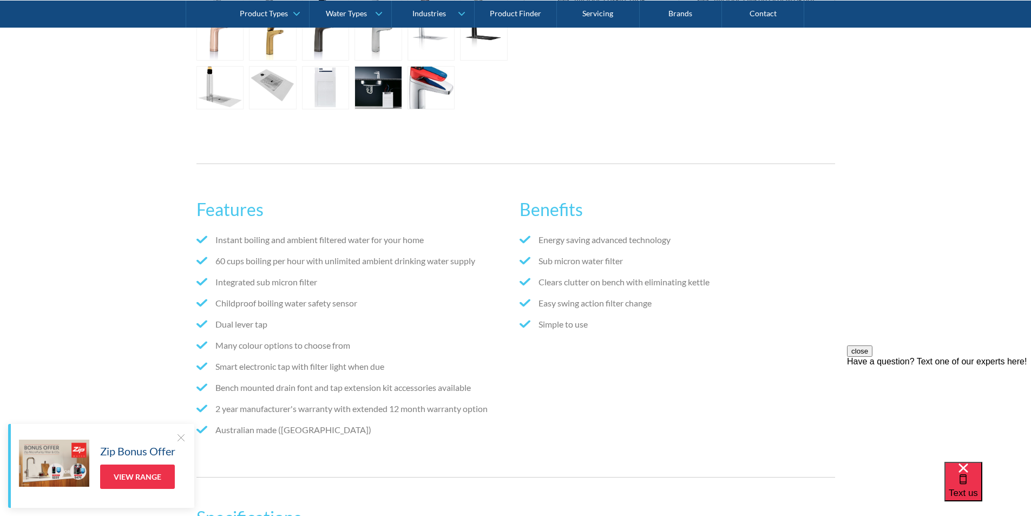
scroll to position [812, 0]
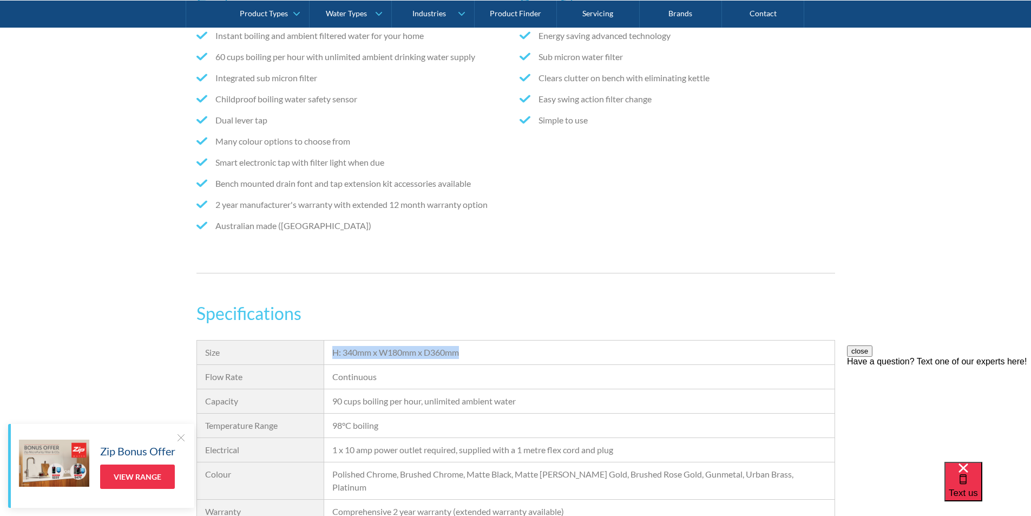
drag, startPoint x: 465, startPoint y: 352, endPoint x: 328, endPoint y: 342, distance: 137.4
click at [324, 339] on div "Specifications Size H: 340mm x W180mm x D360mm Flow Rate Continuous Capacity 90…" at bounding box center [516, 424] width 639 height 248
copy div "H: 340mm x W180mm x D360mm"
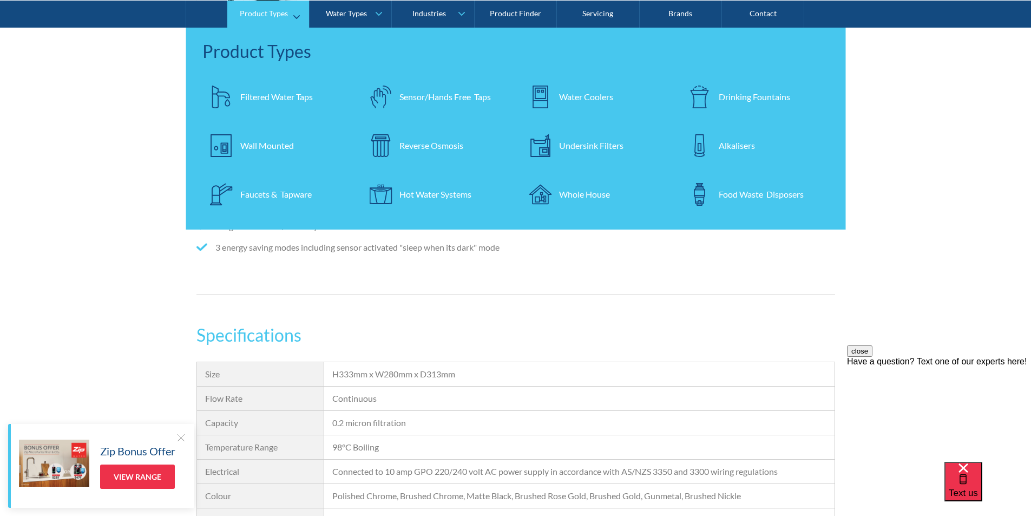
click at [290, 94] on div "Filtered Water Taps" at bounding box center [276, 96] width 73 height 13
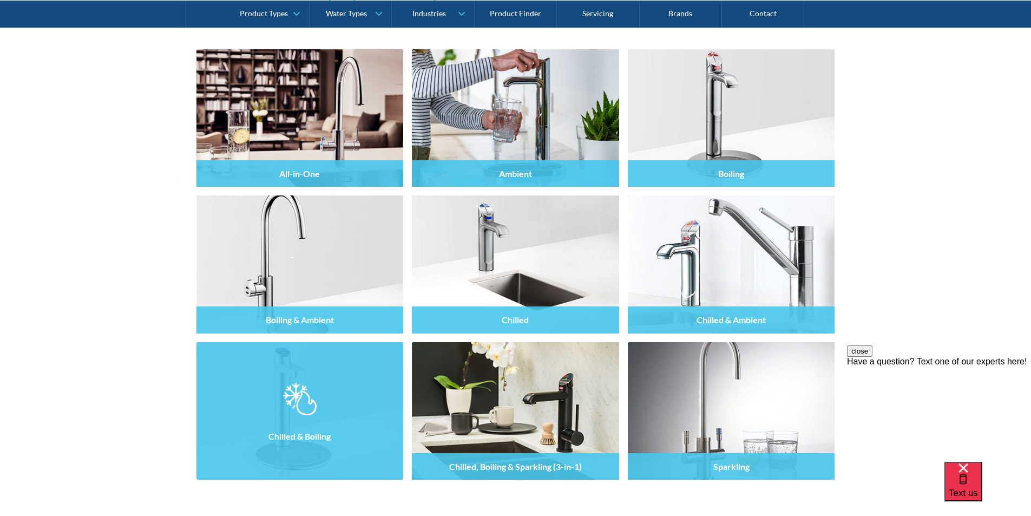
click at [320, 390] on div at bounding box center [300, 420] width 207 height 65
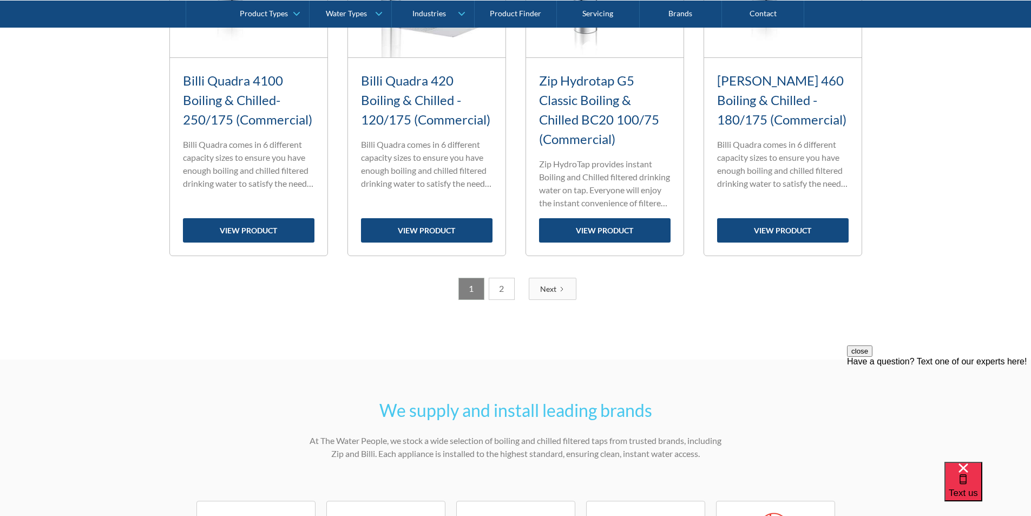
scroll to position [1408, 0]
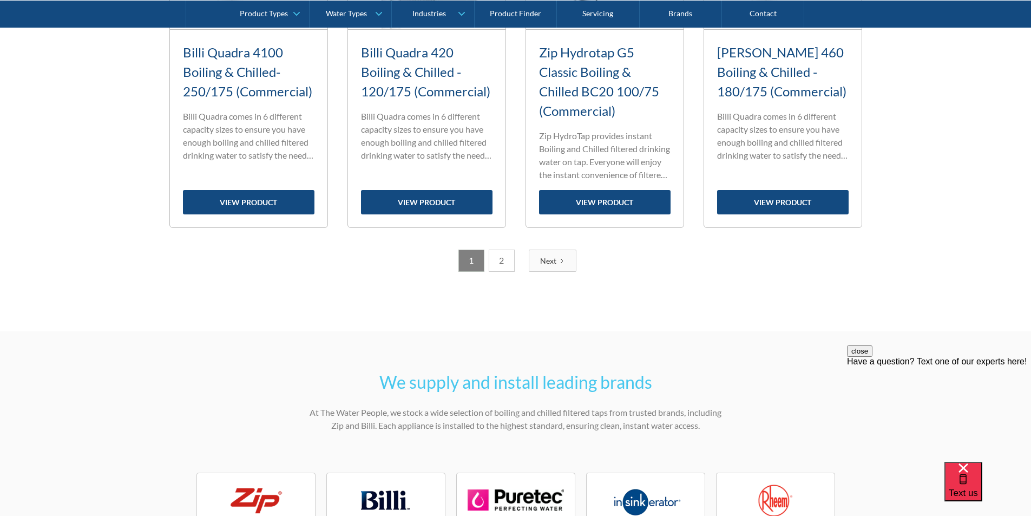
click at [500, 259] on link "2" at bounding box center [502, 261] width 26 height 22
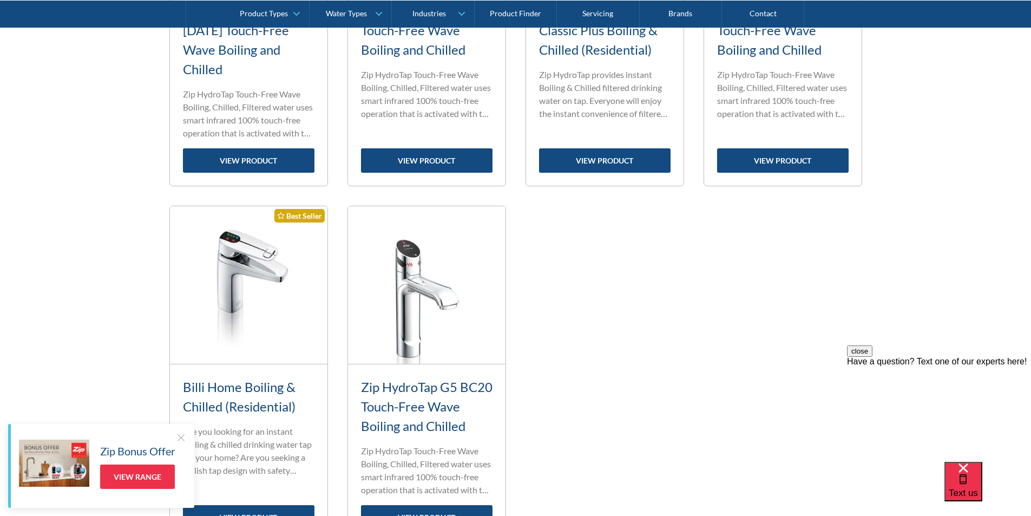
scroll to position [1035, 0]
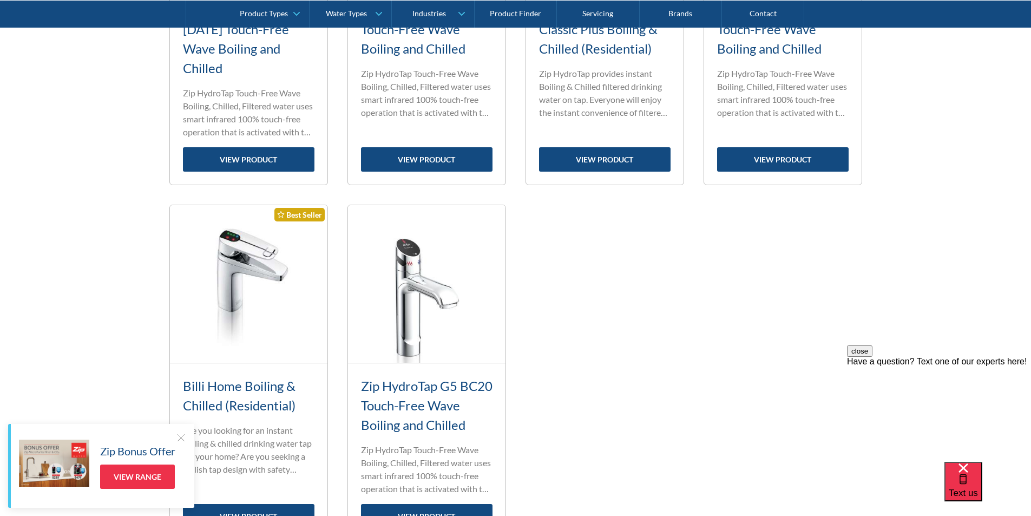
click at [272, 387] on link "Billi Home Boiling & Chilled (Residential)" at bounding box center [239, 395] width 113 height 35
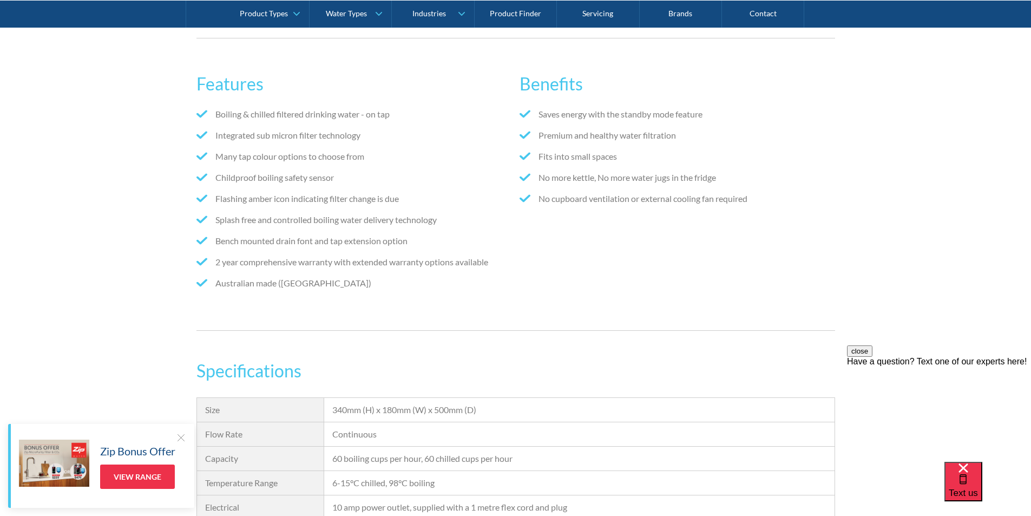
scroll to position [704, 0]
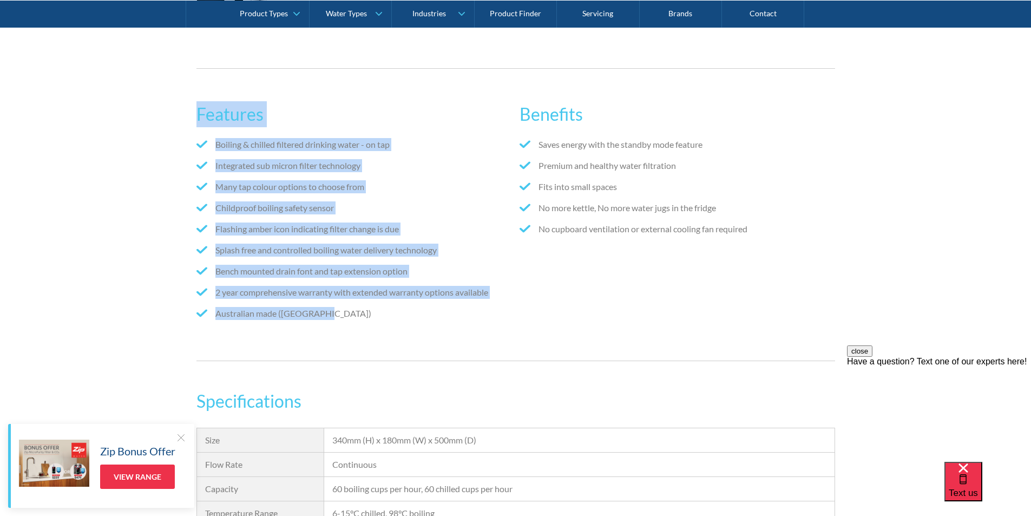
drag, startPoint x: 342, startPoint y: 317, endPoint x: 199, endPoint y: 103, distance: 257.2
click at [199, 102] on div "Features Boiling & chilled filtered drinking water - on tap Integrated sub micr…" at bounding box center [354, 214] width 315 height 249
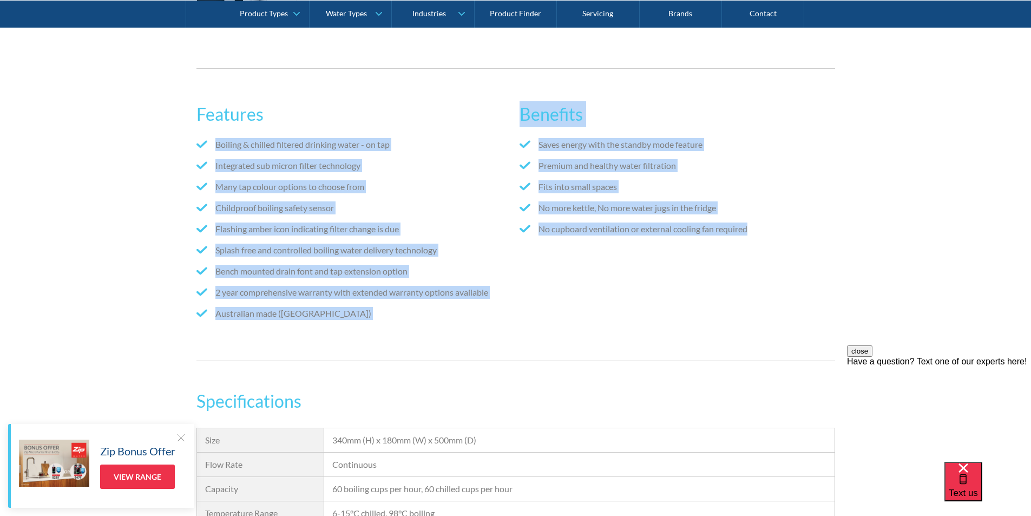
drag, startPoint x: 754, startPoint y: 231, endPoint x: 507, endPoint y: 121, distance: 270.7
click at [508, 119] on div "Features Boiling & chilled filtered drinking water - on tap Integrated sub micr…" at bounding box center [516, 214] width 639 height 249
click at [460, 229] on li "Flashing amber icon indicating filter change is due" at bounding box center [354, 229] width 315 height 13
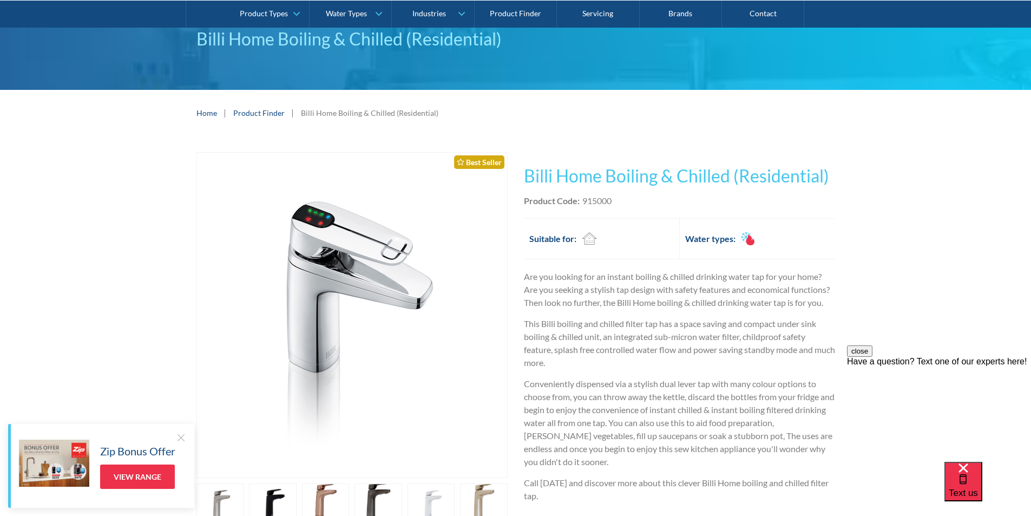
scroll to position [54, 0]
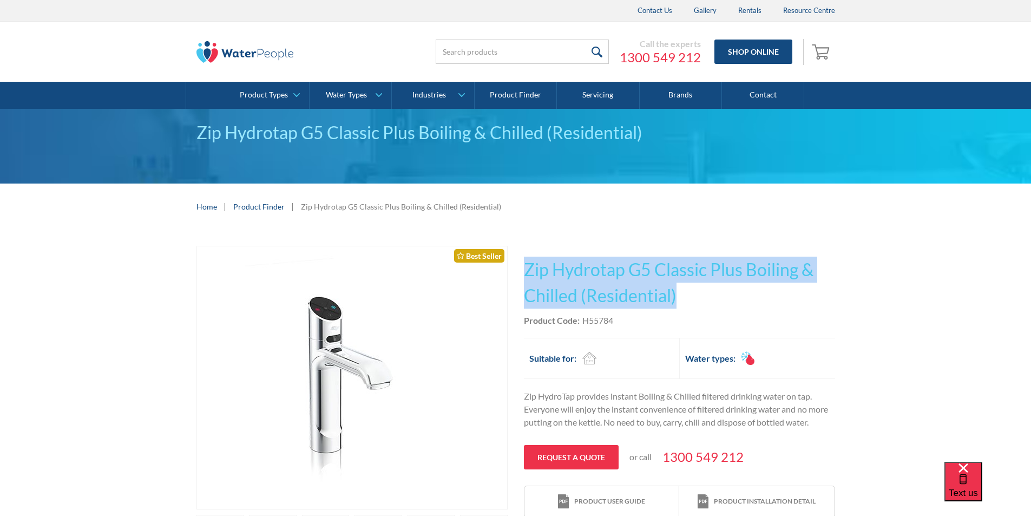
drag, startPoint x: 692, startPoint y: 297, endPoint x: 527, endPoint y: 270, distance: 167.2
click at [527, 270] on h1 "Zip Hydrotap G5 Classic Plus Boiling & Chilled (Residential)" at bounding box center [679, 283] width 311 height 52
copy h1 "Zip Hydrotap G5 Classic Plus Boiling & Chilled (Residential)"
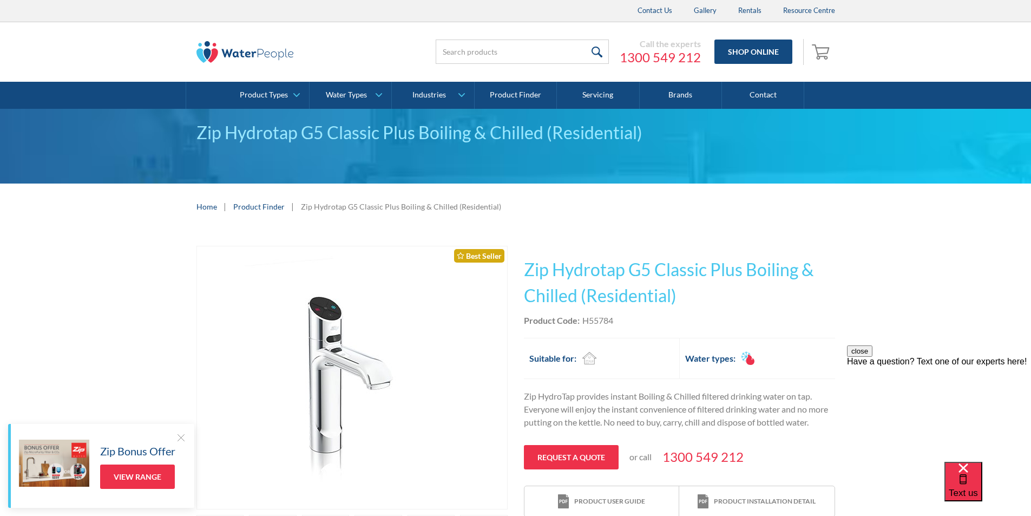
click at [623, 328] on div "This tap design is included in our standard range tap options when you purchase…" at bounding box center [679, 382] width 311 height 272
drag, startPoint x: 616, startPoint y: 320, endPoint x: 584, endPoint y: 325, distance: 32.3
click at [584, 325] on div "Product Code: H55784" at bounding box center [679, 320] width 311 height 13
copy div "H55784"
